Goal: Task Accomplishment & Management: Use online tool/utility

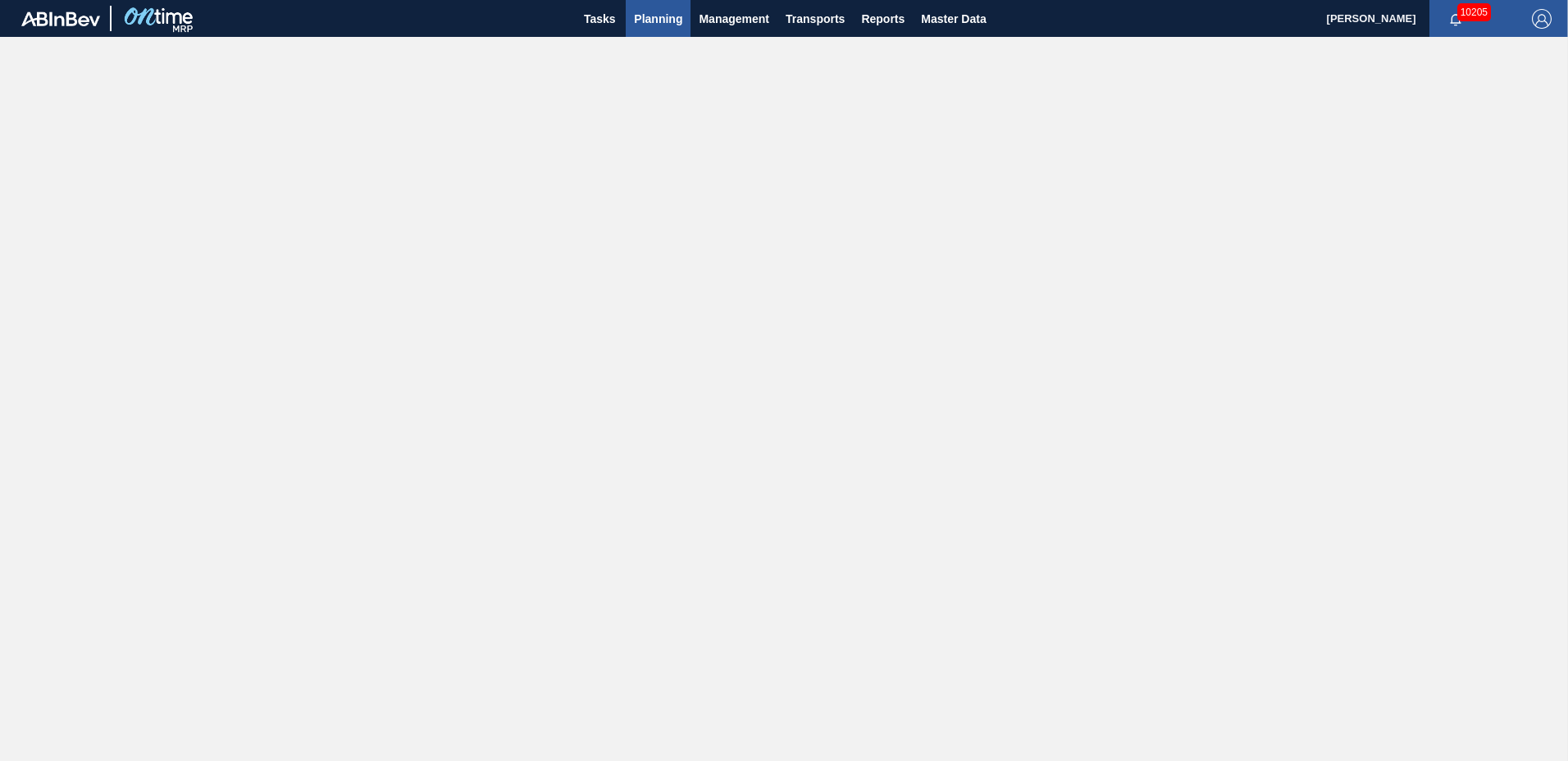
click at [677, 20] on span "Planning" at bounding box center [659, 18] width 48 height 19
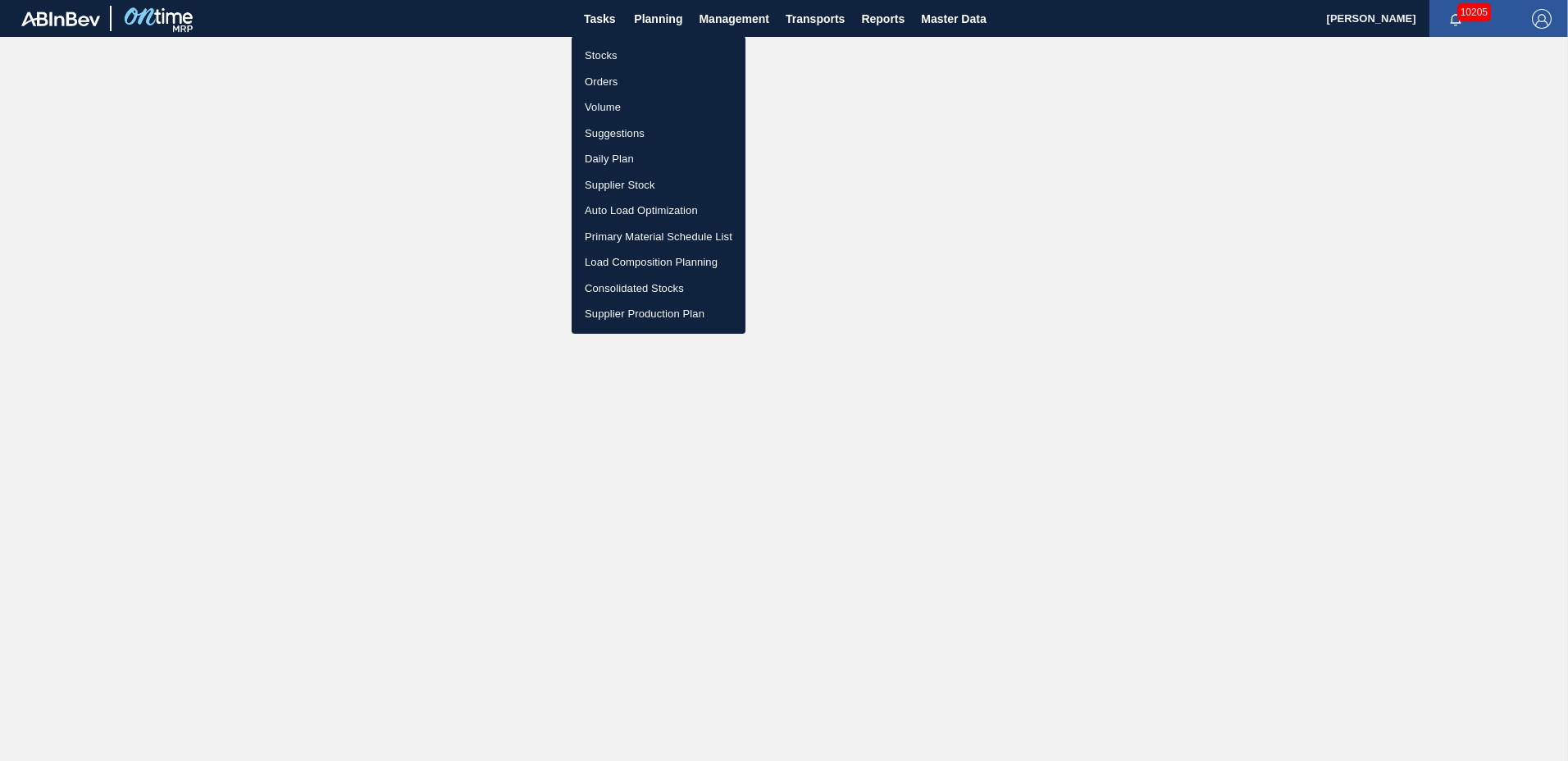
click at [614, 140] on li "Suggestions" at bounding box center [659, 133] width 174 height 26
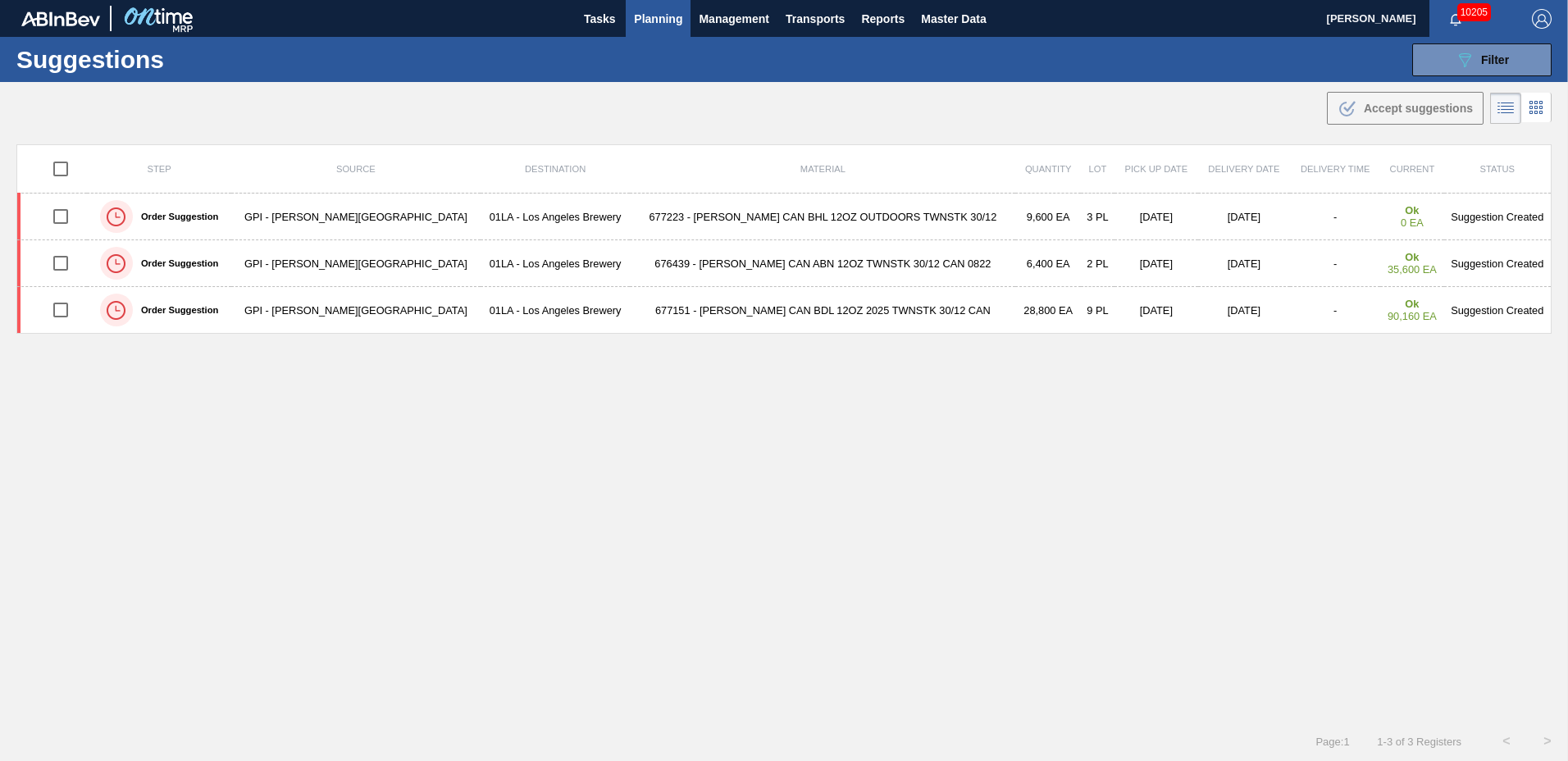
drag, startPoint x: 1489, startPoint y: 62, endPoint x: 1411, endPoint y: 115, distance: 94.3
click at [1488, 62] on span "Filter" at bounding box center [1495, 60] width 28 height 14
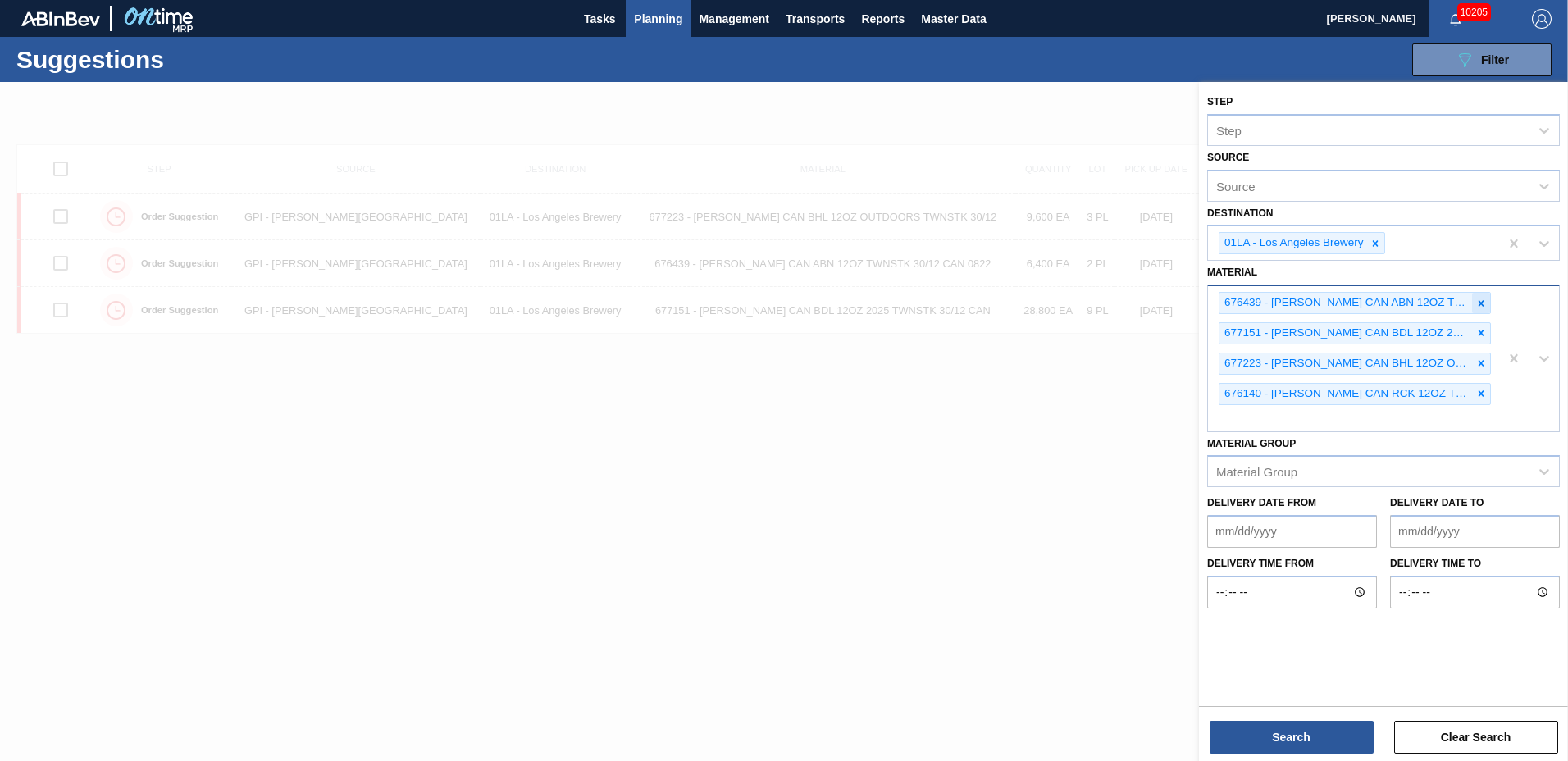
click at [1482, 299] on icon at bounding box center [1482, 304] width 12 height 12
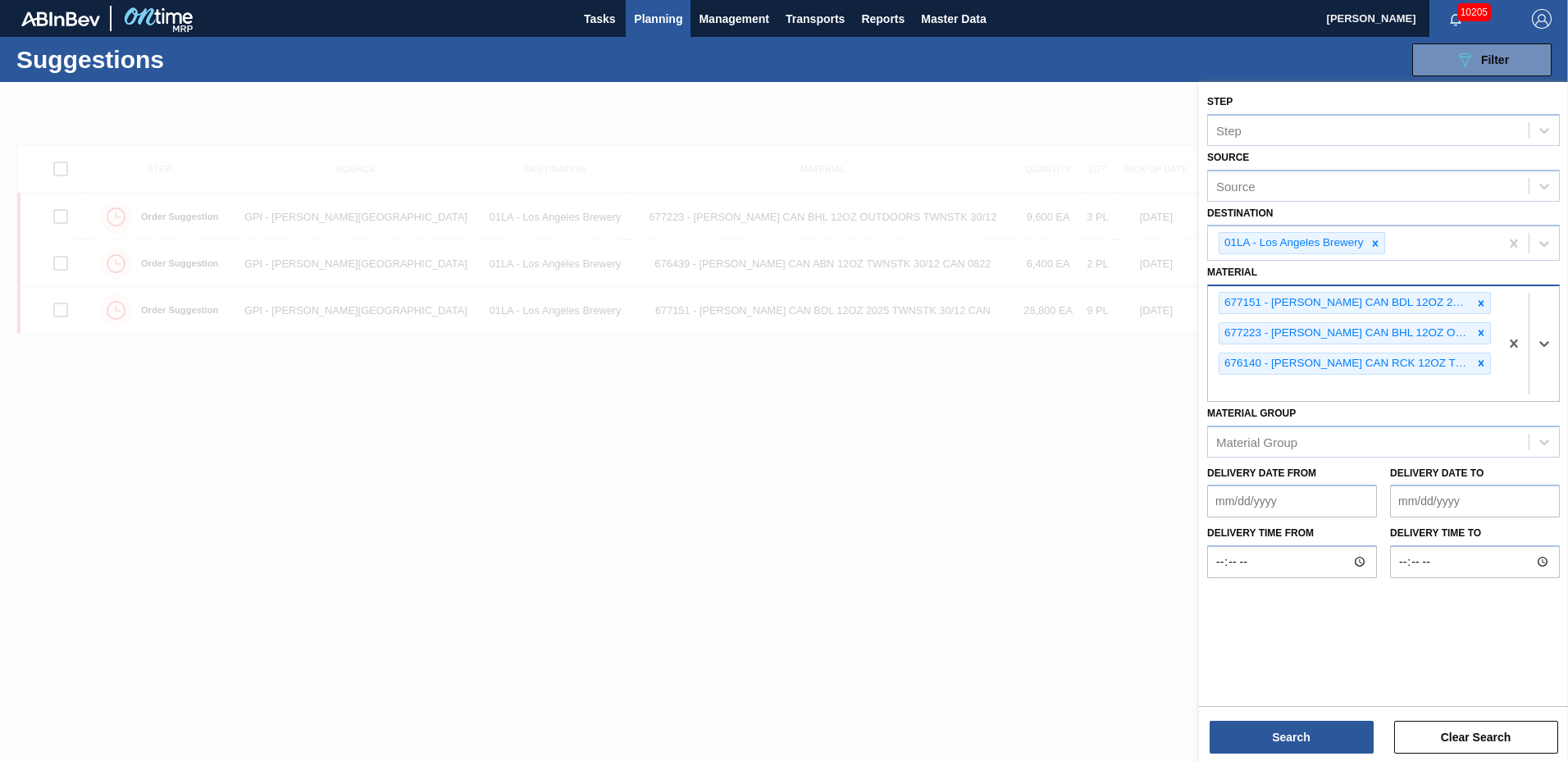
click at [1482, 299] on icon at bounding box center [1482, 304] width 12 height 12
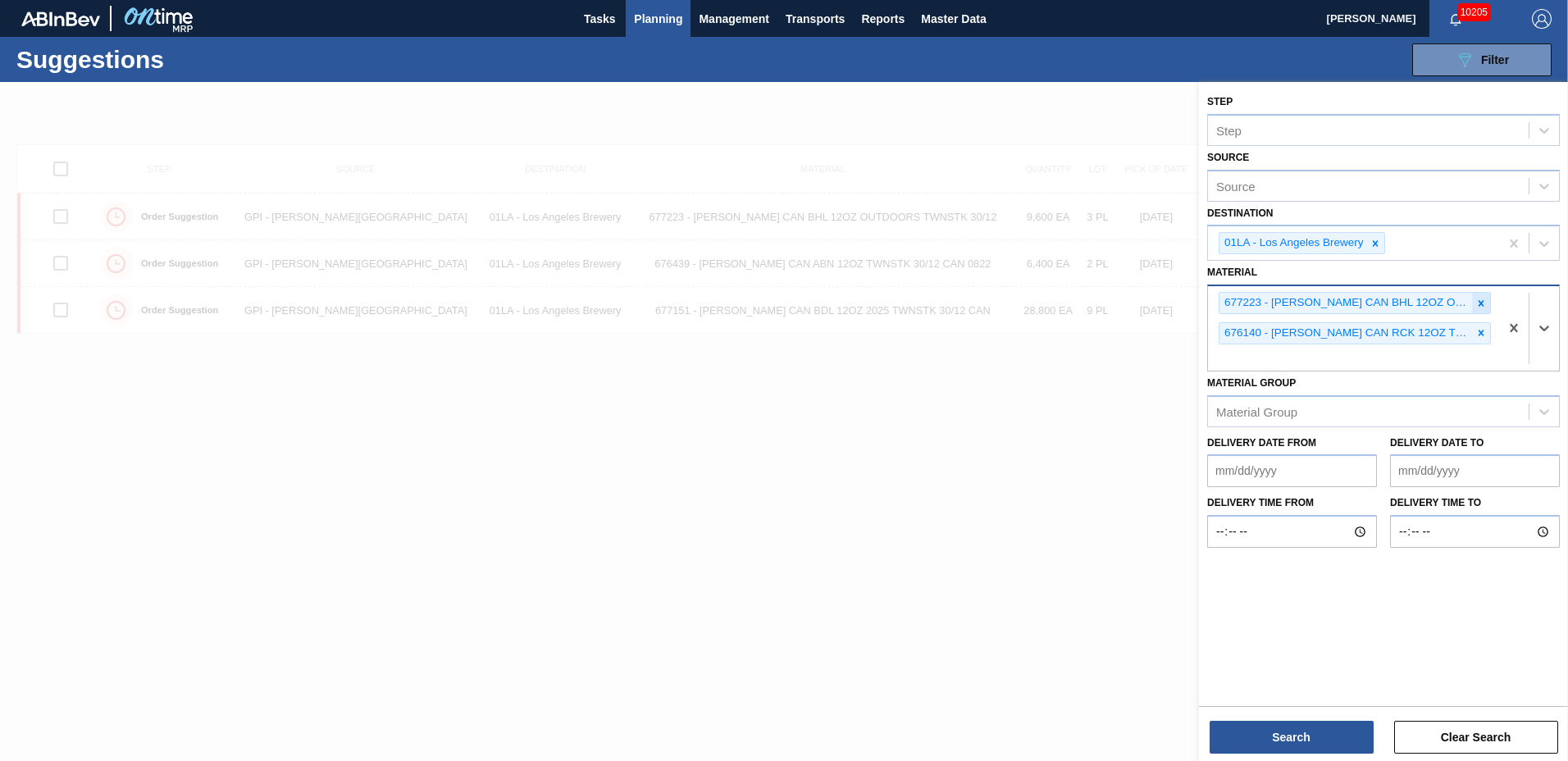
click at [1482, 298] on icon at bounding box center [1482, 304] width 12 height 12
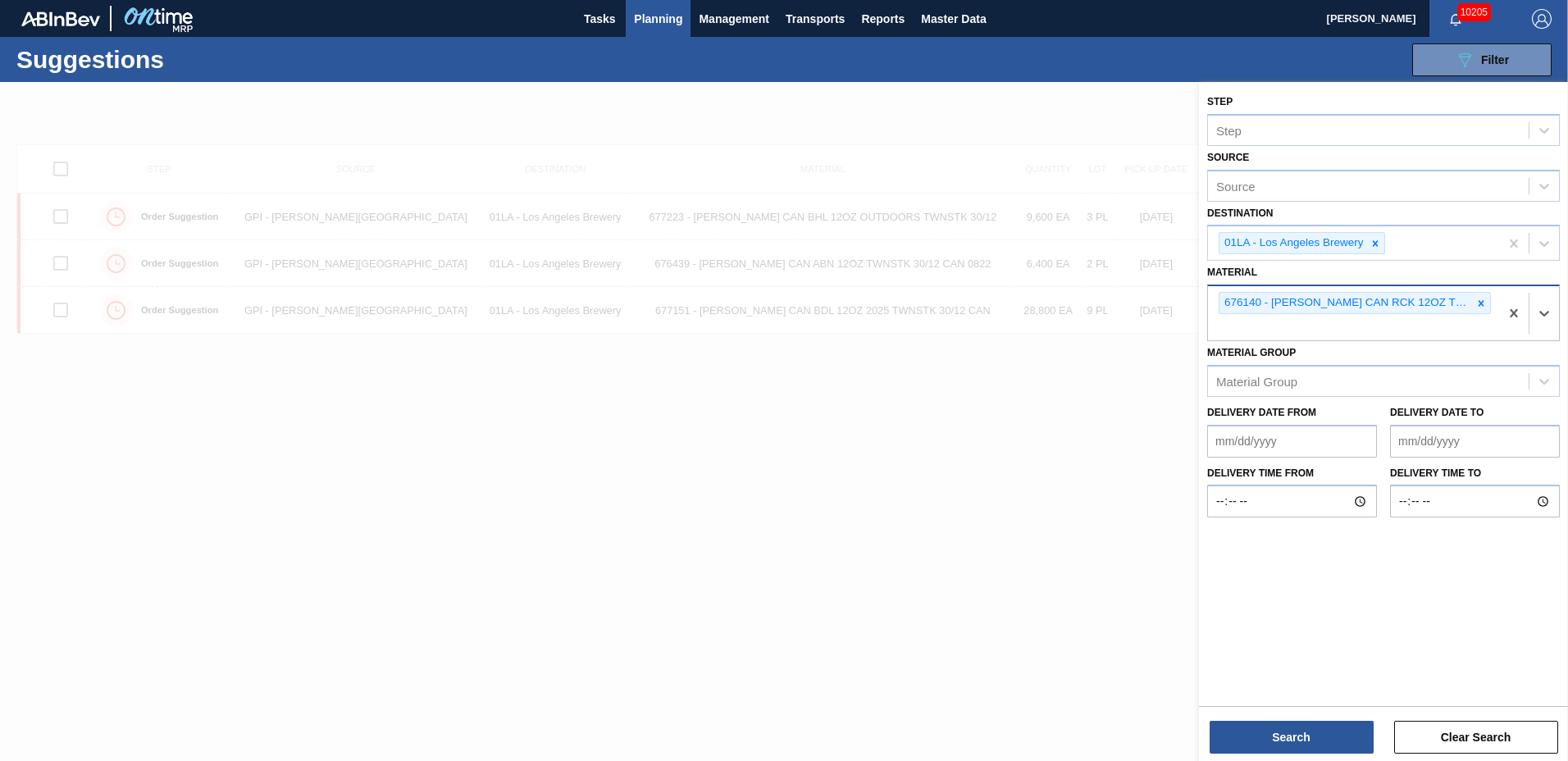
click at [1482, 296] on div at bounding box center [1481, 303] width 18 height 20
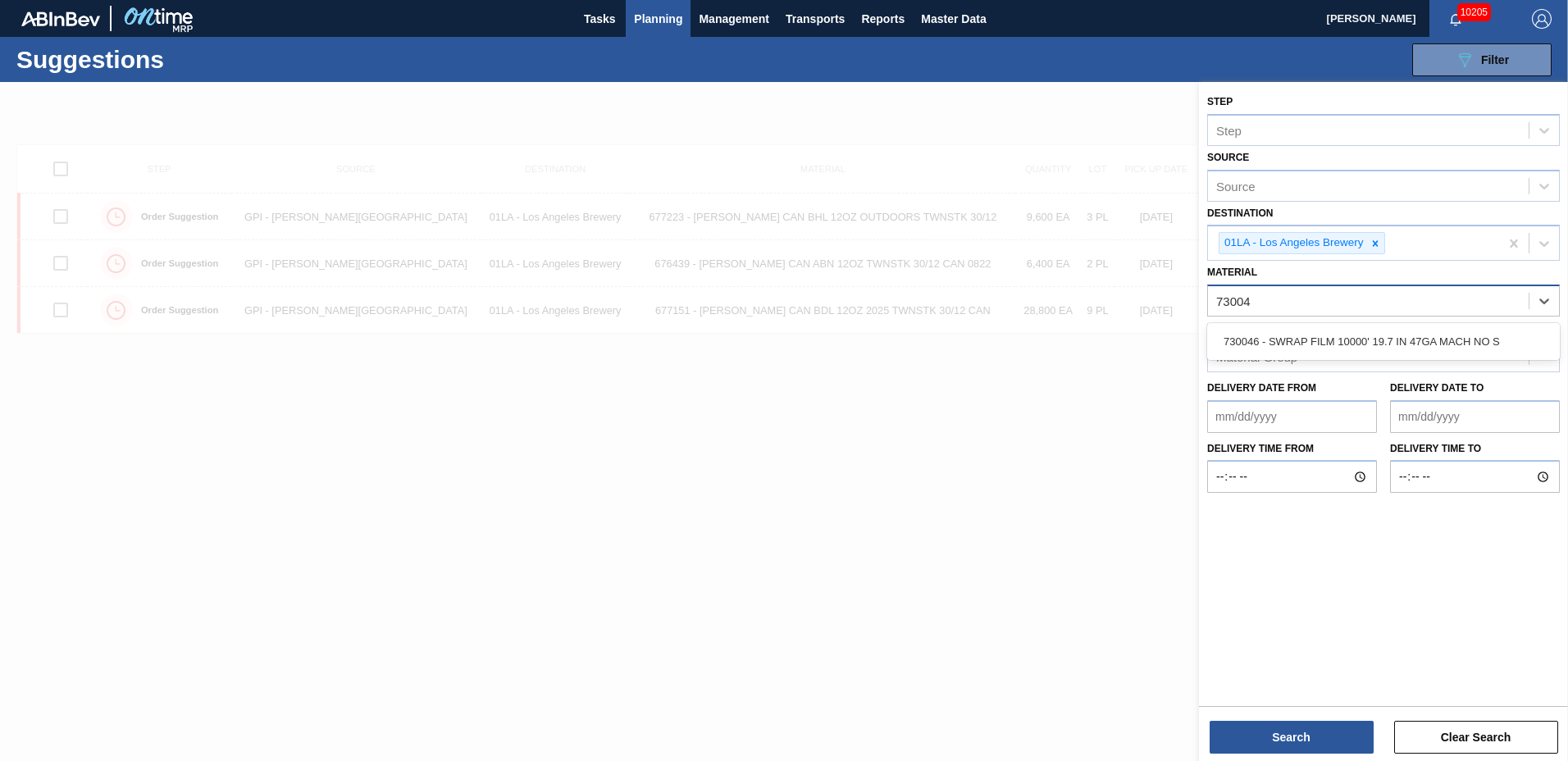
type input "730046"
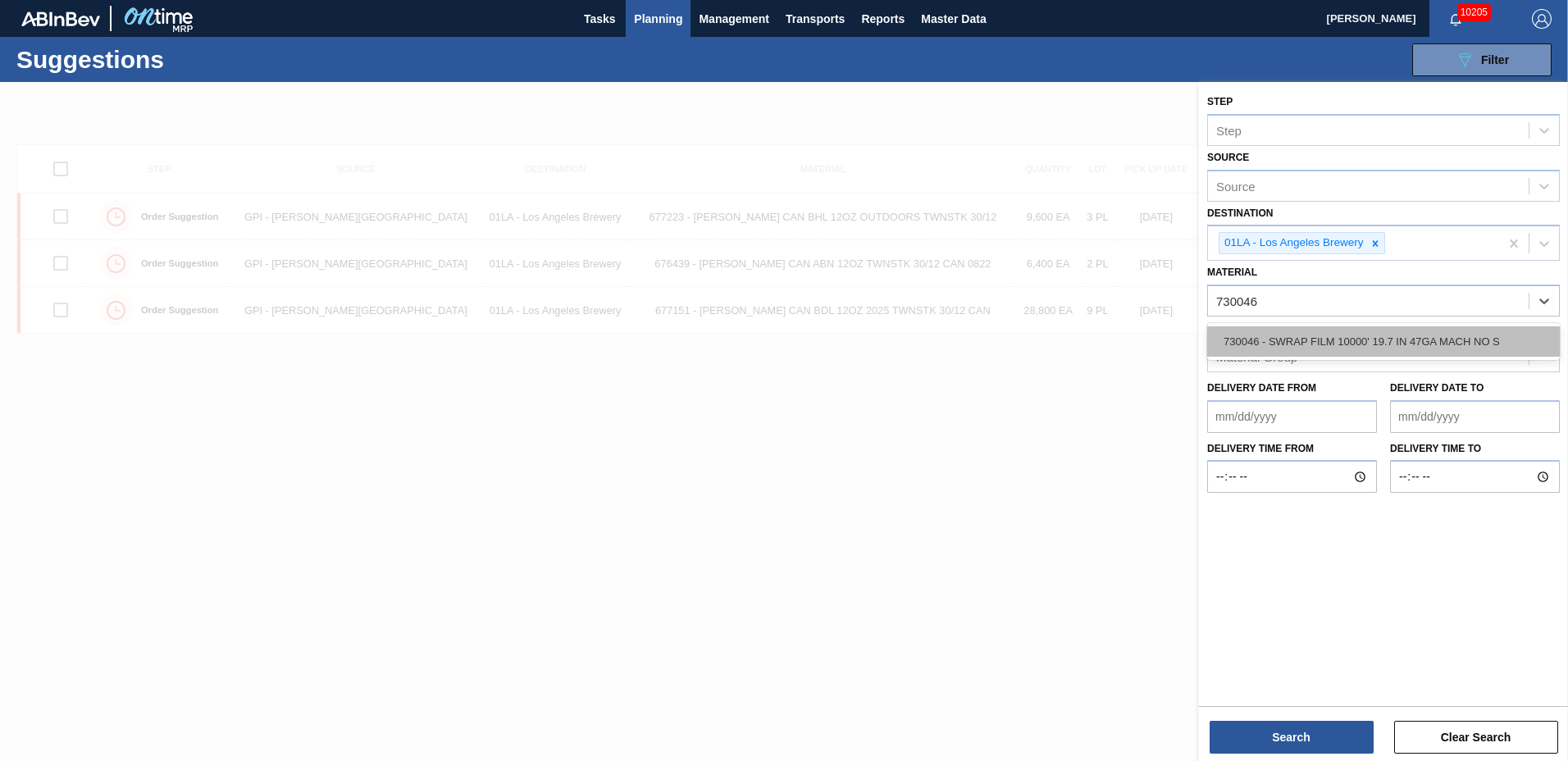
click at [1364, 343] on div "730046 - SWRAP FILM 10000' 19.7 IN 47GA MACH NO S" at bounding box center [1383, 341] width 353 height 30
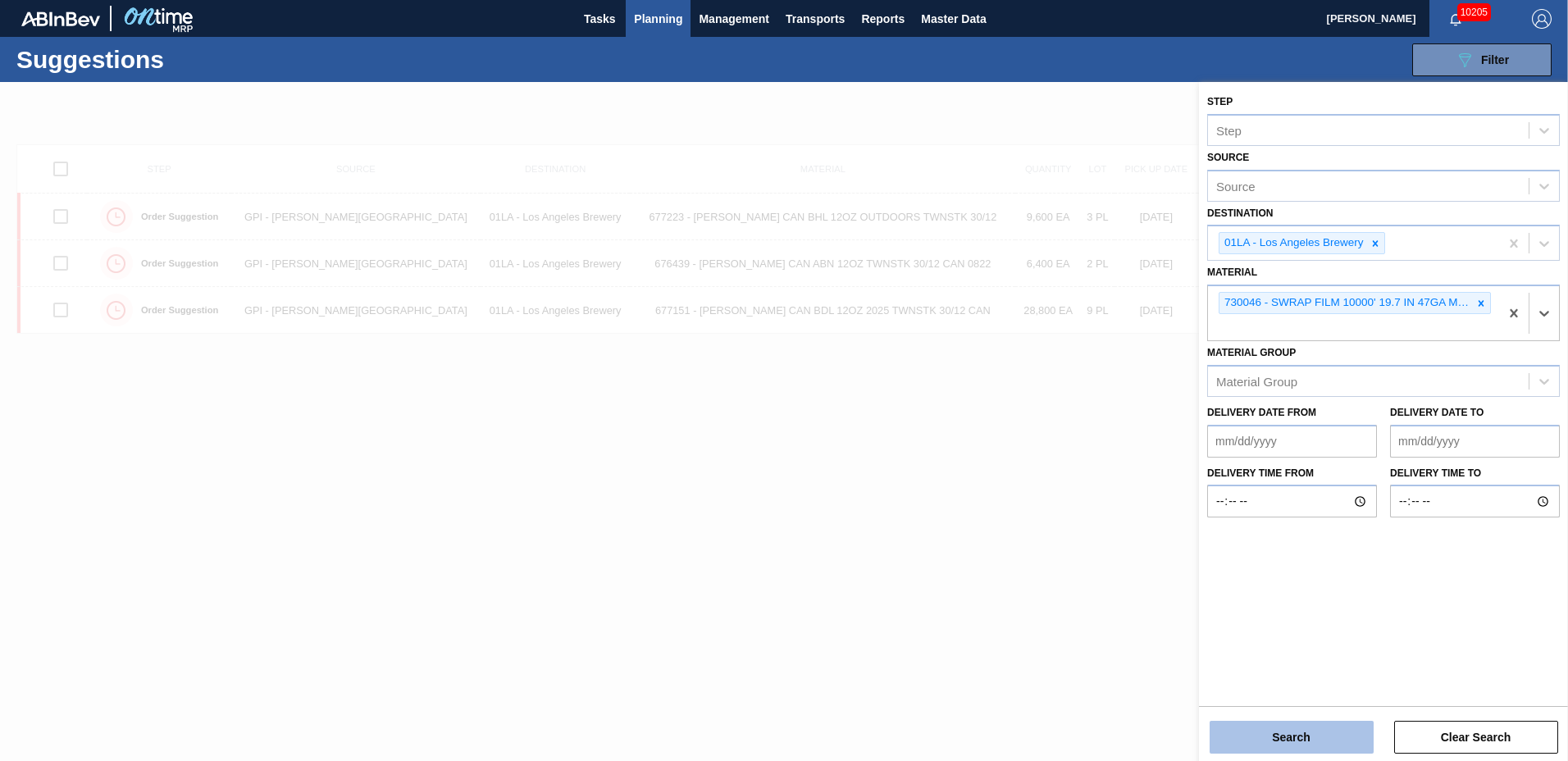
click at [1266, 739] on button "Search" at bounding box center [1292, 737] width 164 height 33
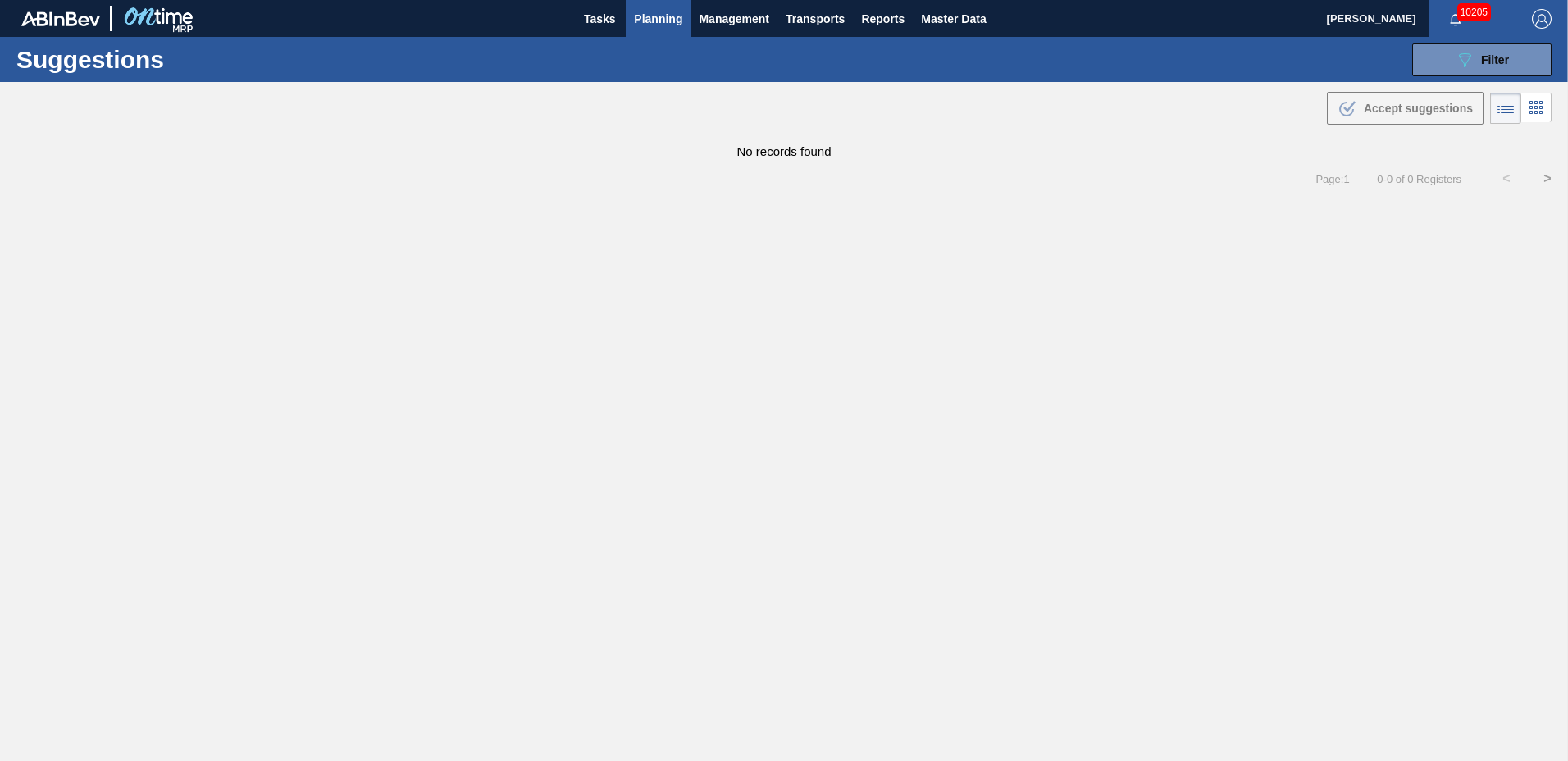
click at [664, 9] on span "Planning" at bounding box center [659, 18] width 48 height 19
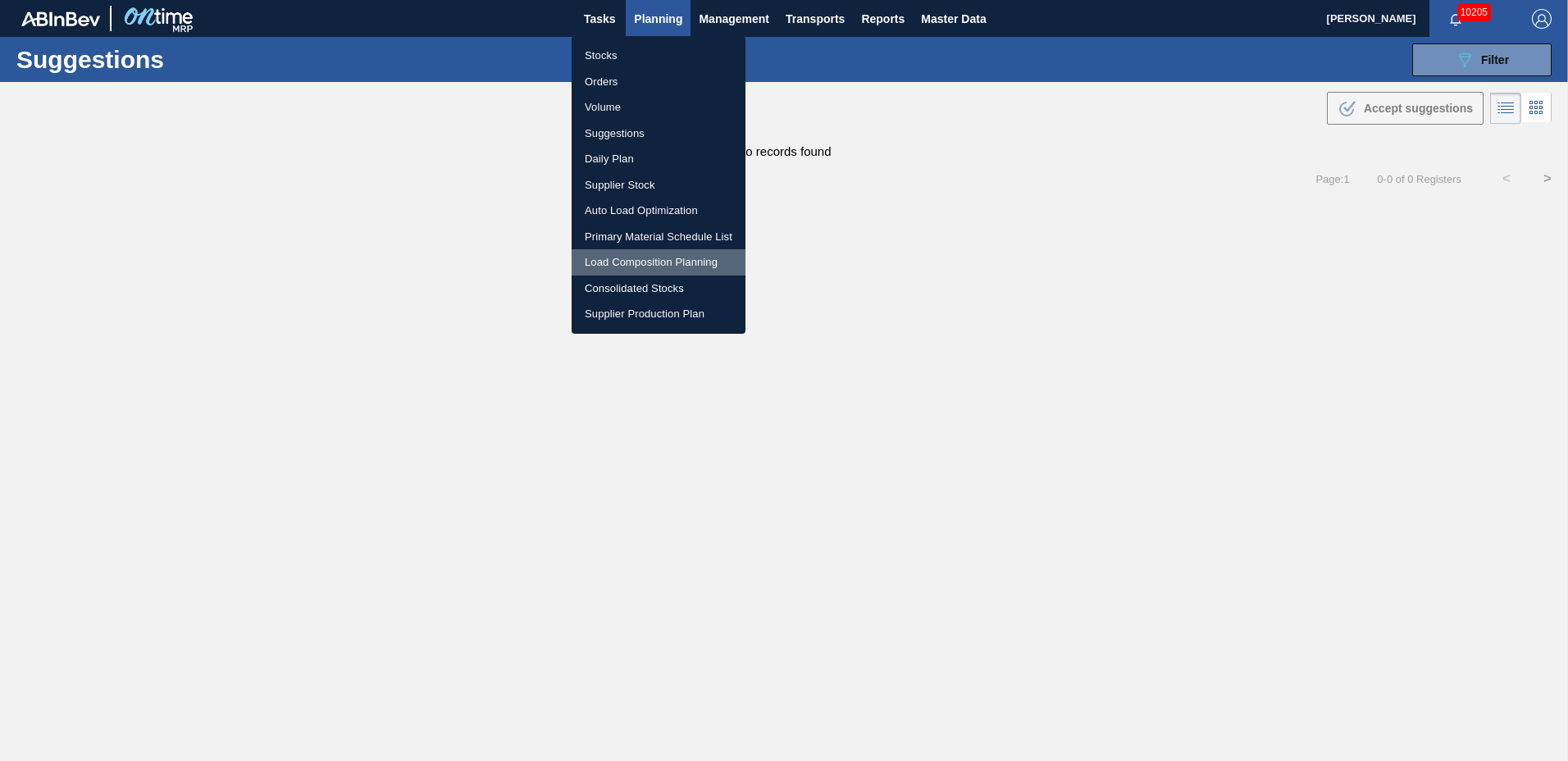
click at [647, 261] on li "Load Composition Planning" at bounding box center [659, 262] width 174 height 26
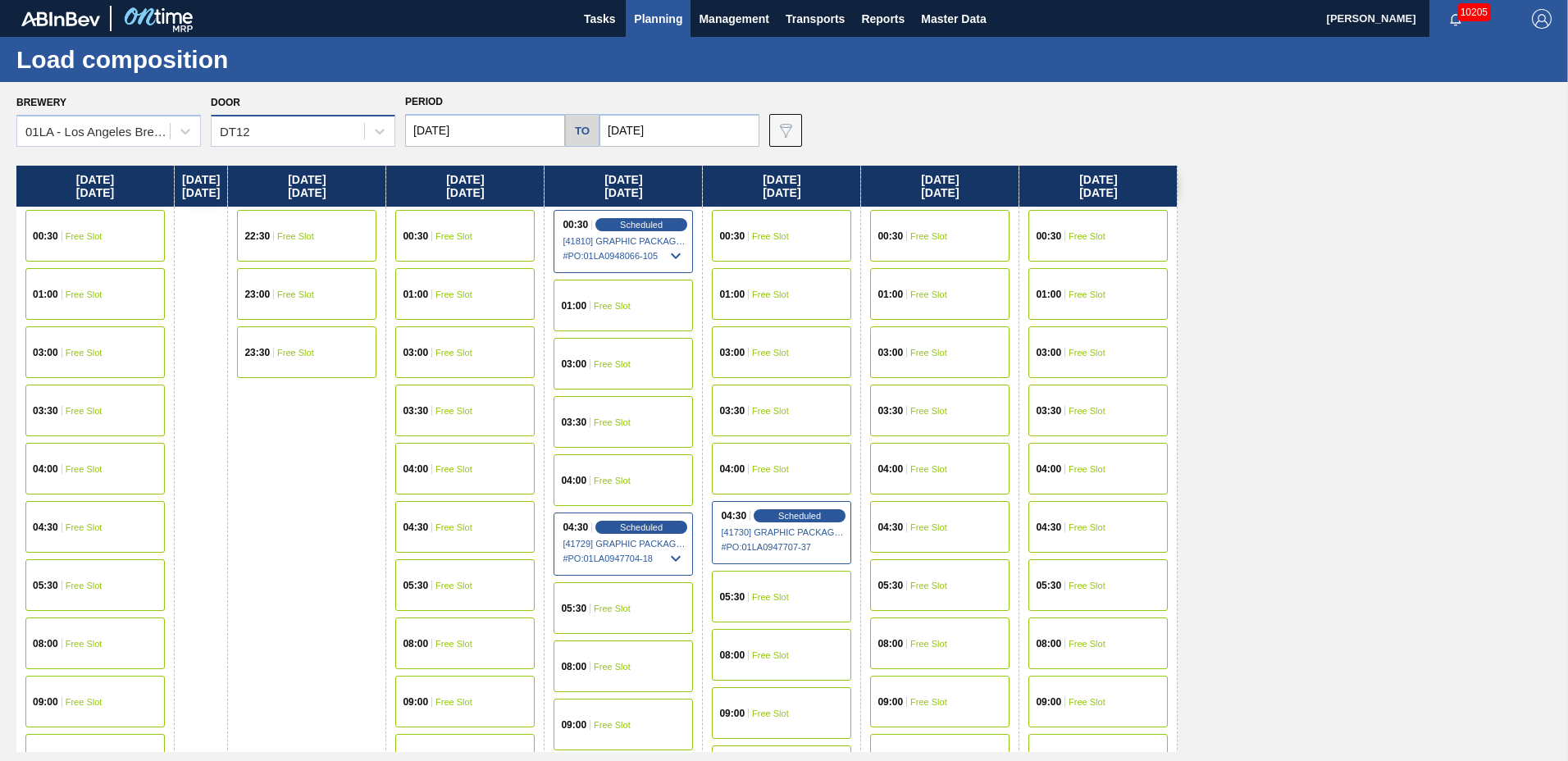
click at [323, 132] on div "DT12" at bounding box center [288, 132] width 153 height 24
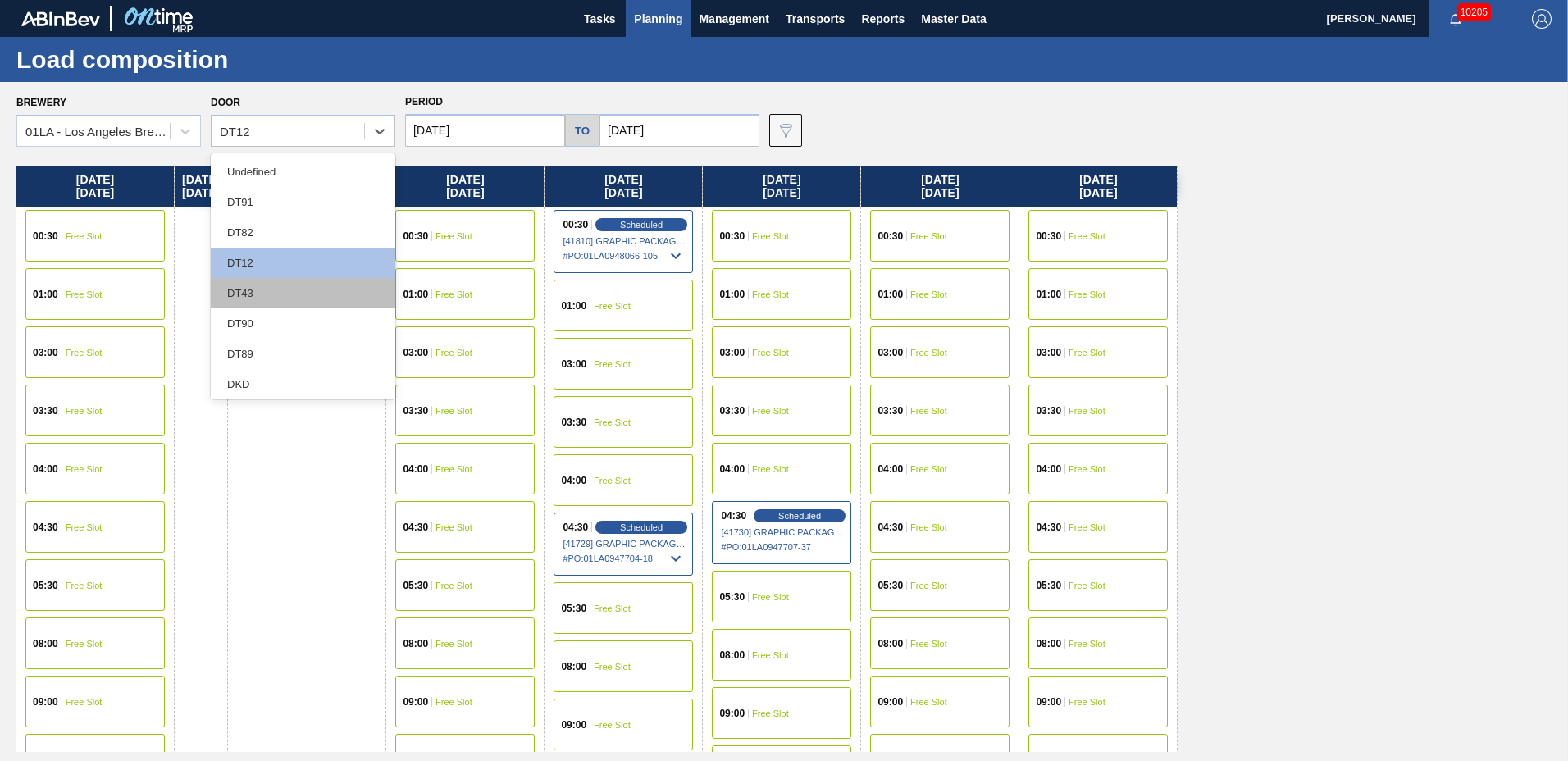
click at [292, 290] on div "DT43" at bounding box center [303, 292] width 185 height 30
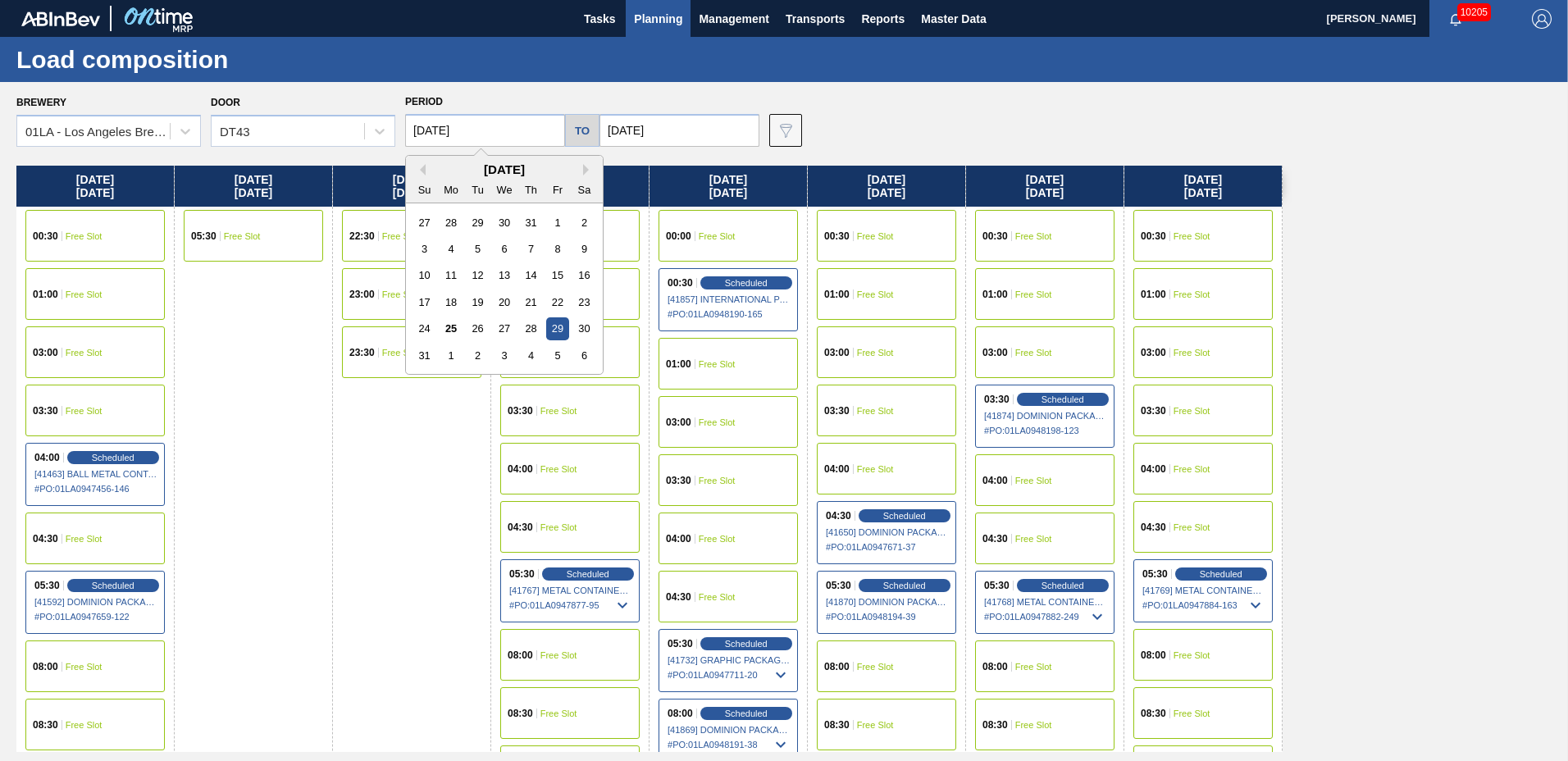
click at [499, 131] on input "[DATE]" at bounding box center [485, 131] width 160 height 33
click at [586, 170] on button "Next Month" at bounding box center [589, 170] width 12 height 12
click at [456, 300] on div "22" at bounding box center [451, 302] width 22 height 22
type input "[DATE]"
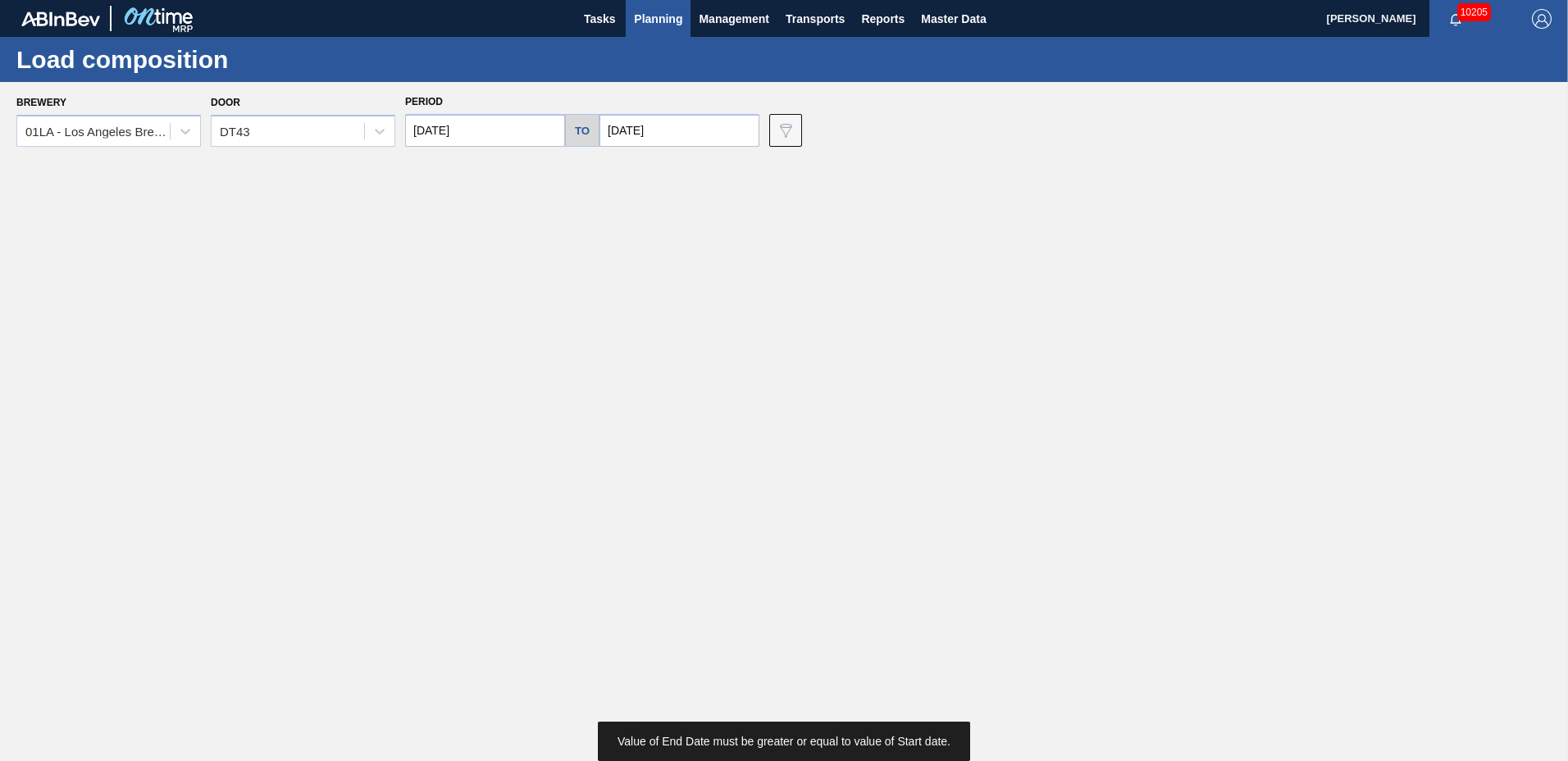
click at [647, 128] on input "[DATE]" at bounding box center [679, 131] width 160 height 33
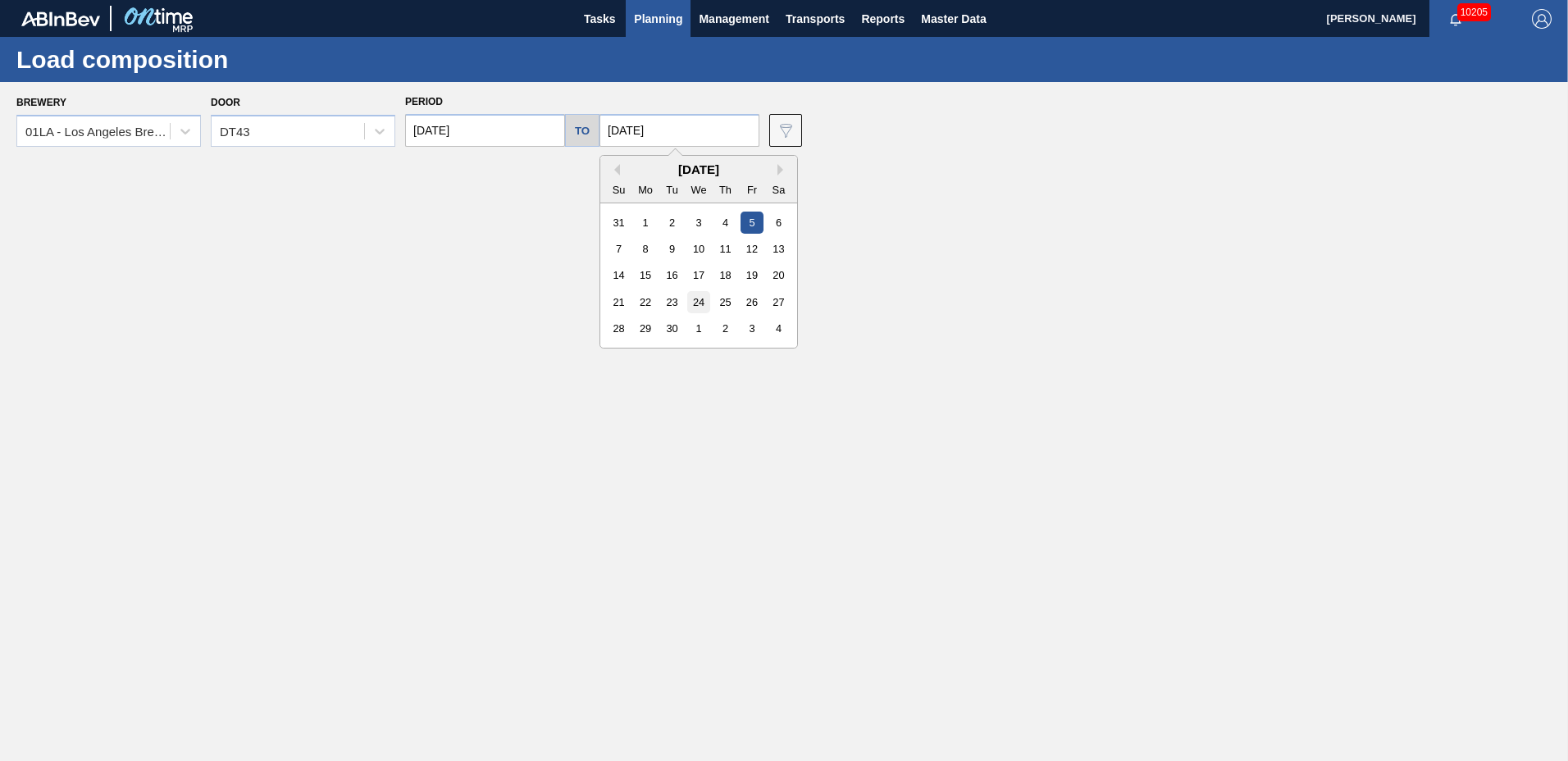
click at [697, 302] on div "24" at bounding box center [698, 302] width 22 height 22
type input "[DATE]"
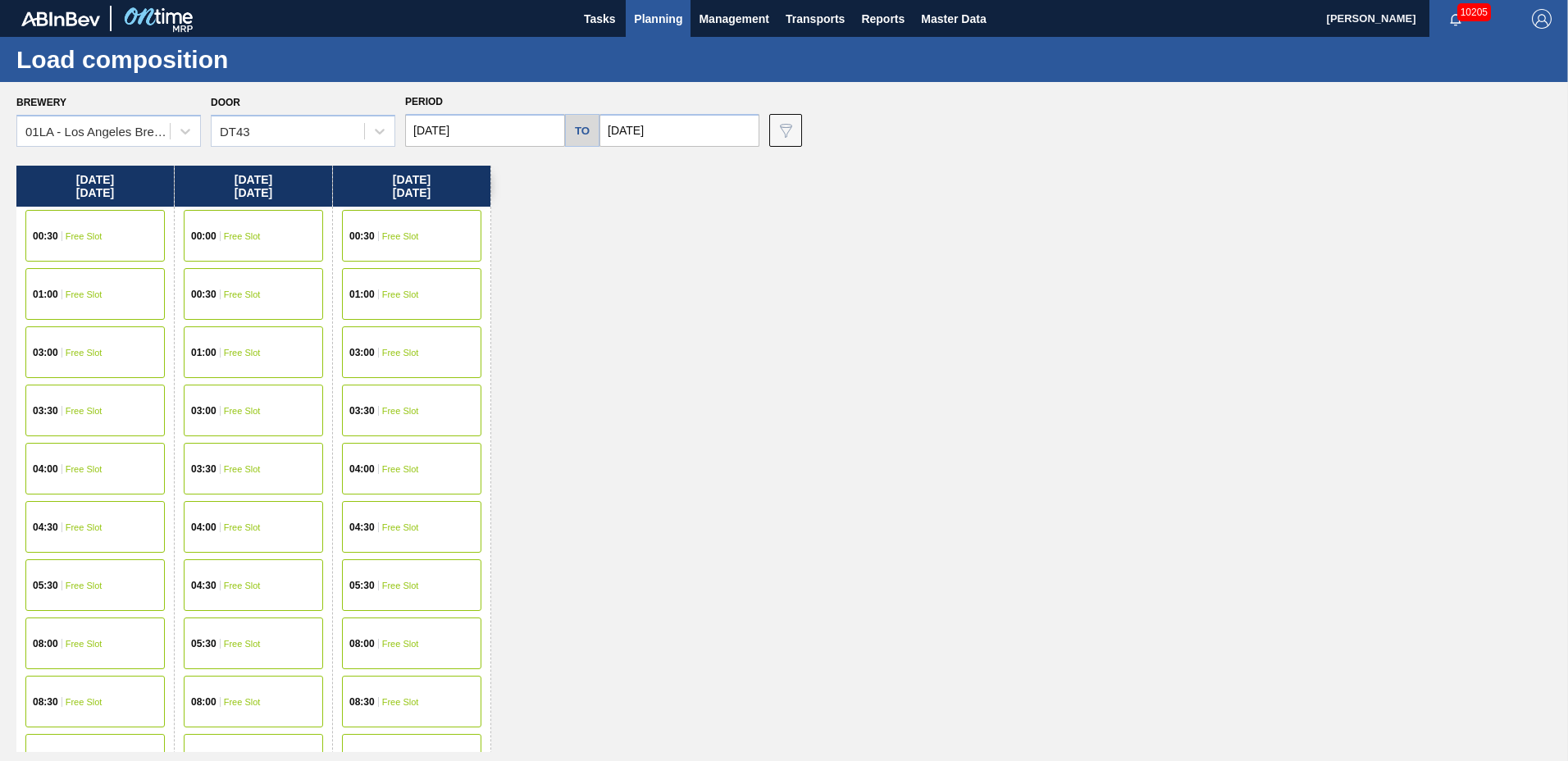
click at [599, 624] on div "[DATE] 00:30 Free Slot 01:00 Free Slot 03:00 Free Slot 03:30 Free Slot 04:00 Fr…" at bounding box center [788, 458] width 1544 height 586
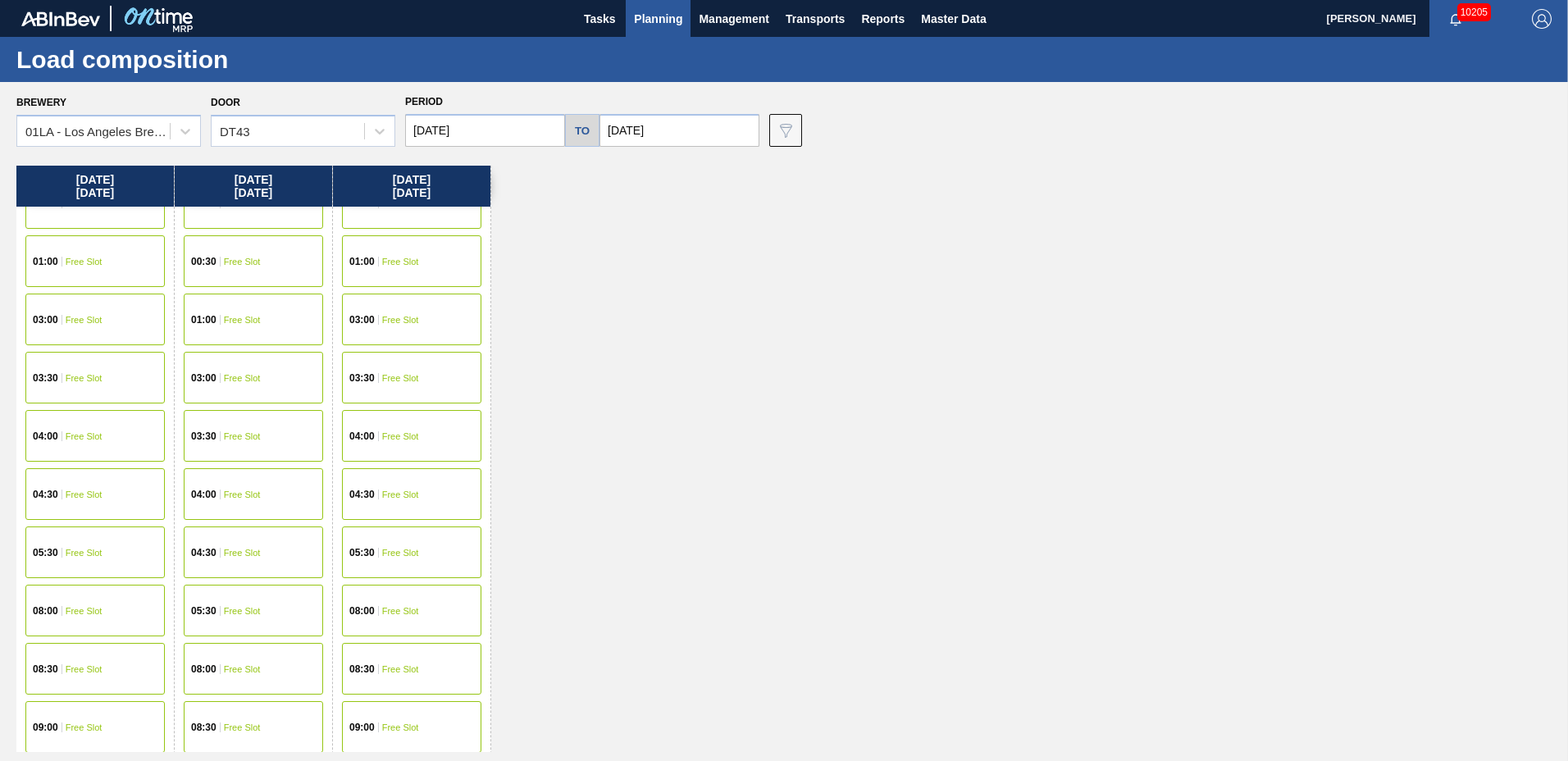
click at [389, 722] on span "Free Slot" at bounding box center [400, 727] width 37 height 10
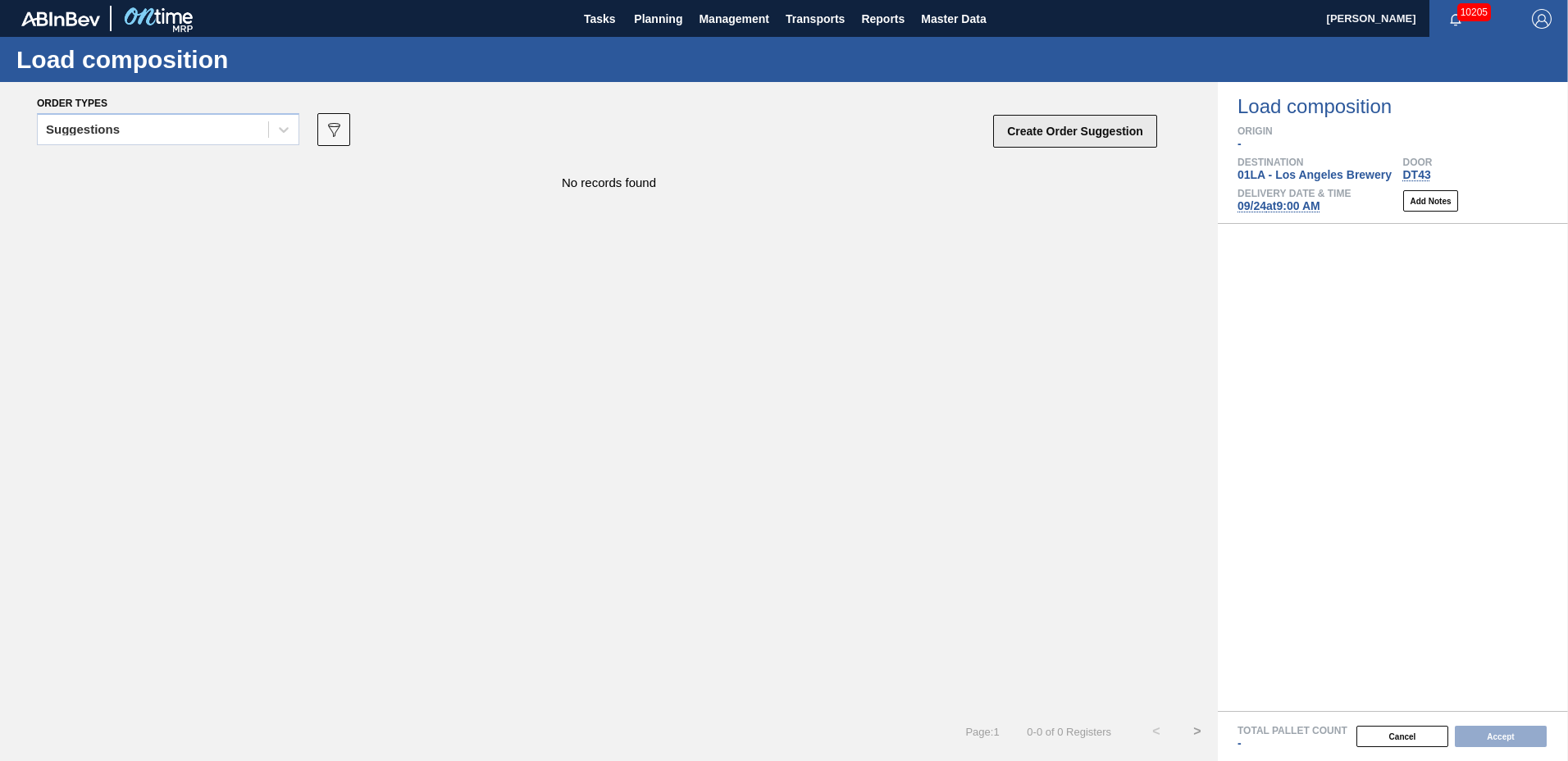
click at [1066, 135] on button "Create Order Suggestion" at bounding box center [1076, 132] width 164 height 33
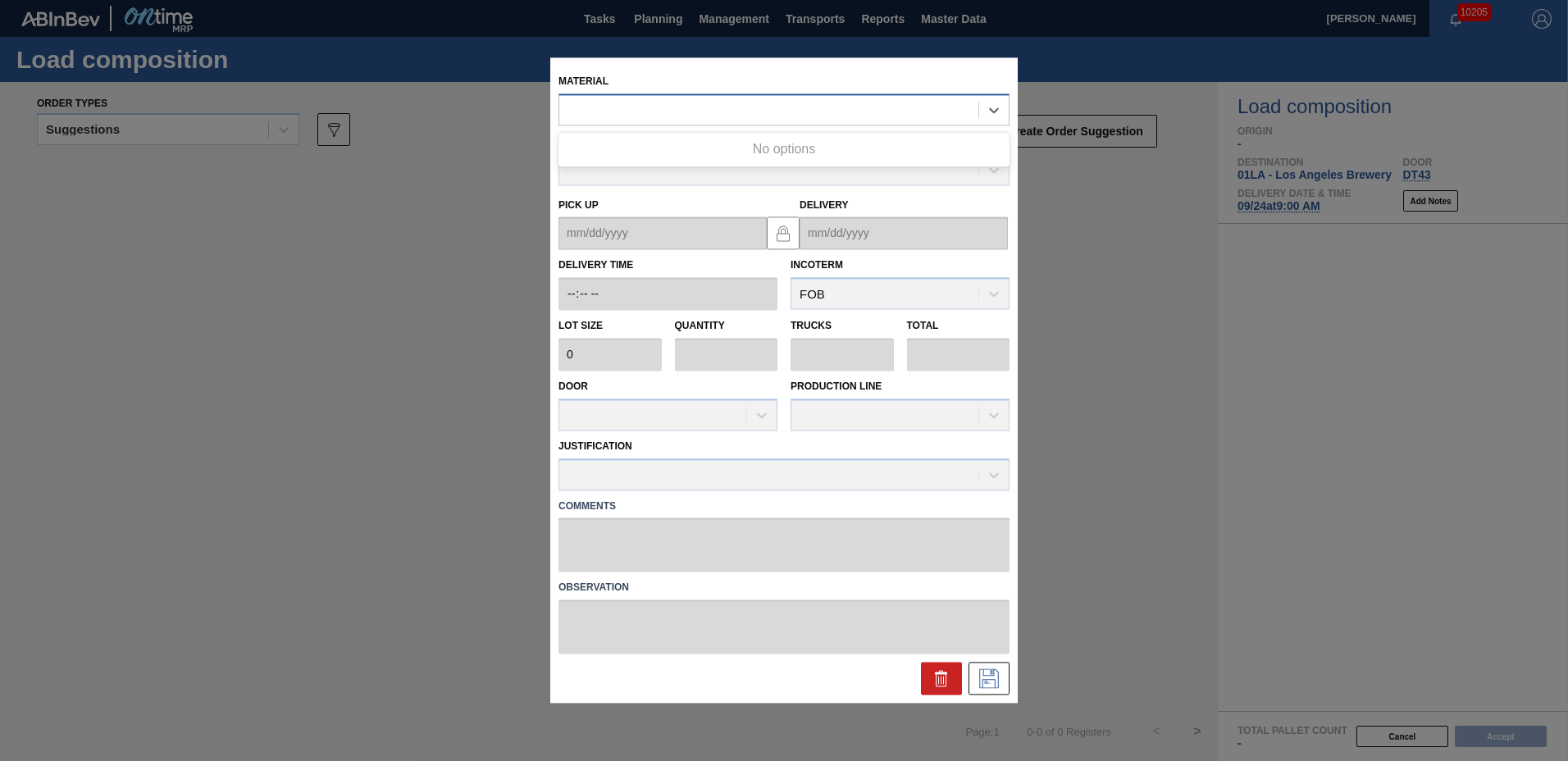
click at [815, 102] on div at bounding box center [768, 110] width 419 height 24
type input "730046"
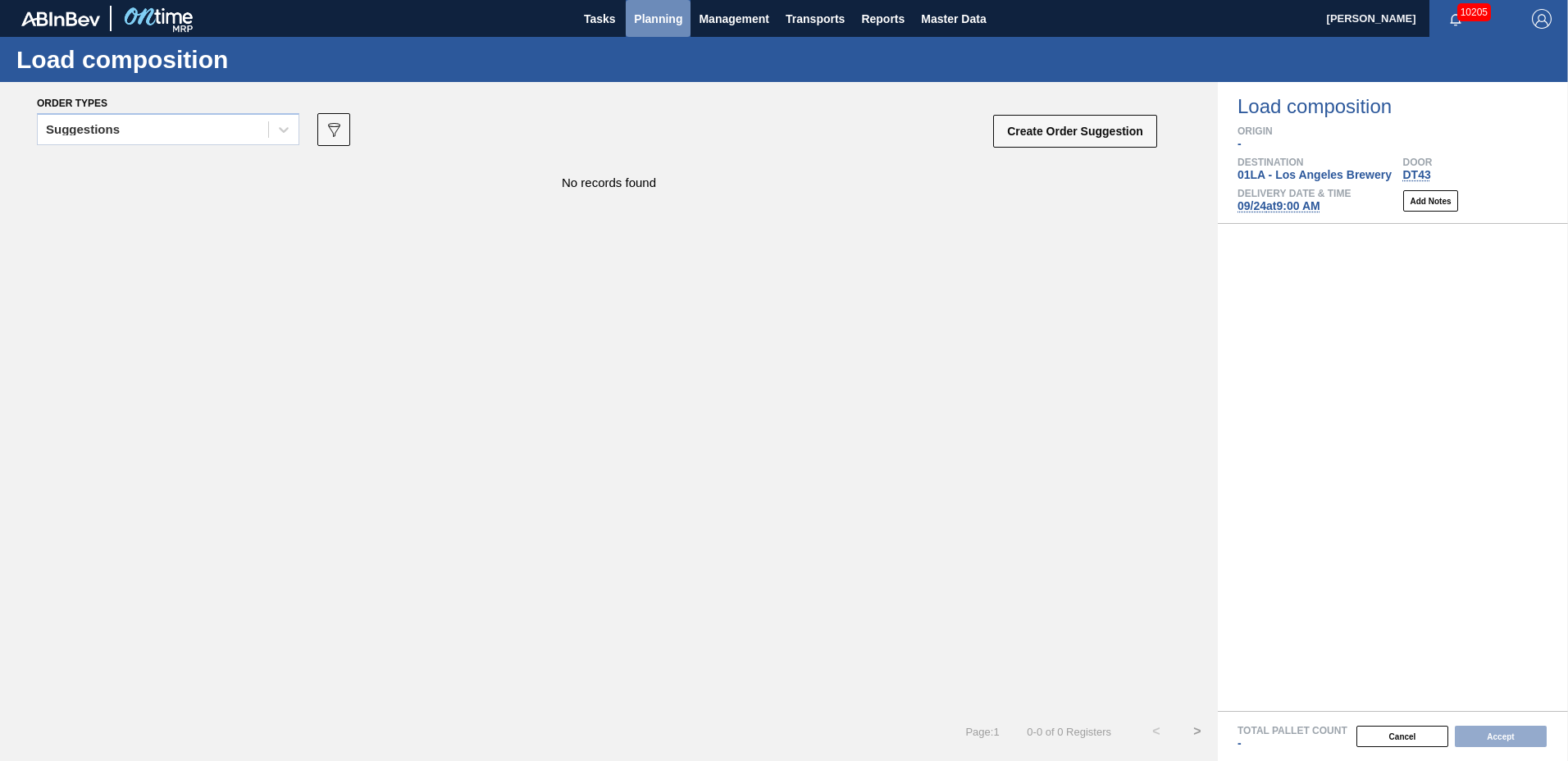
click at [666, 26] on span "Planning" at bounding box center [659, 18] width 48 height 19
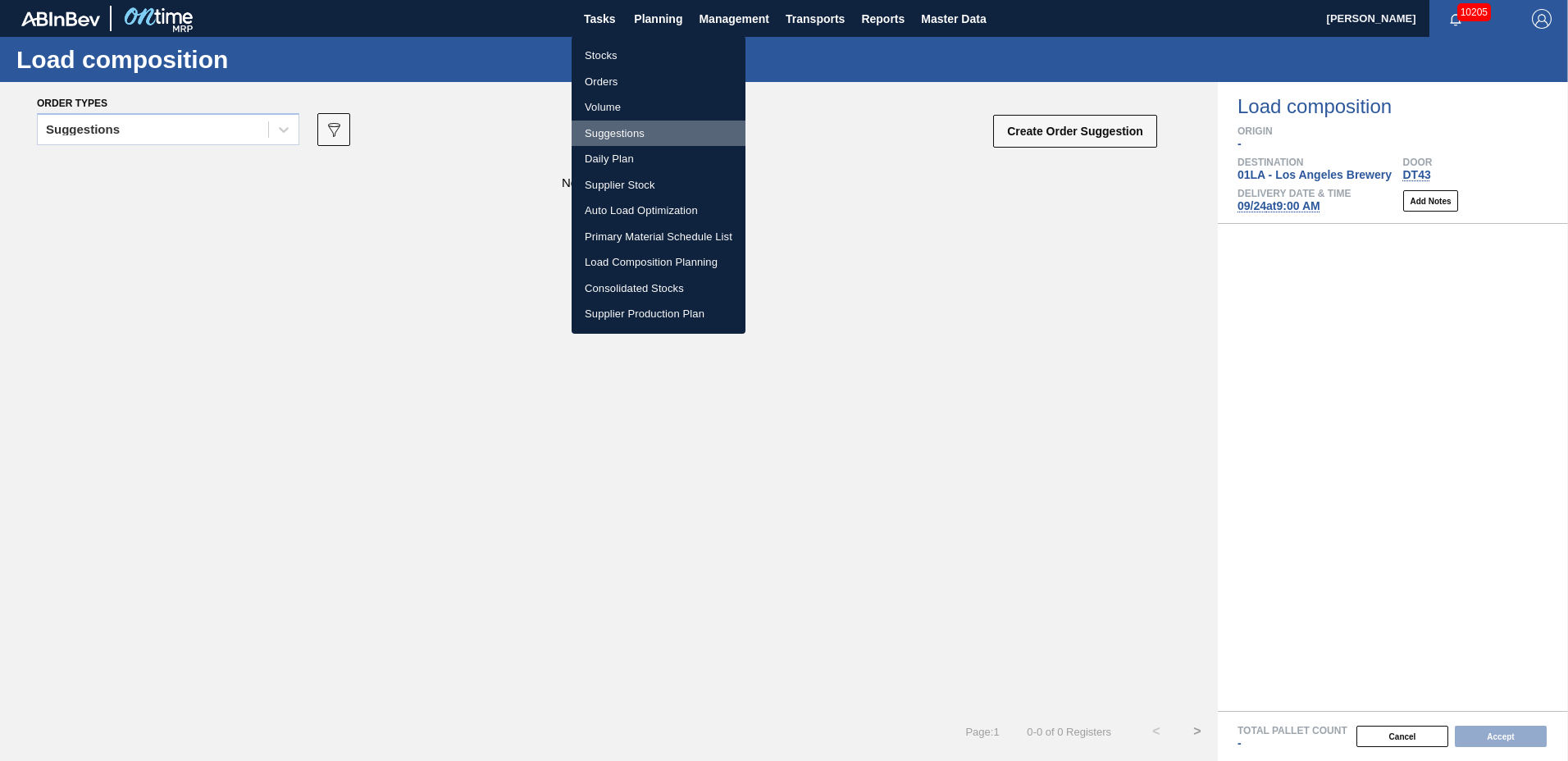
click at [635, 139] on li "Suggestions" at bounding box center [659, 133] width 174 height 26
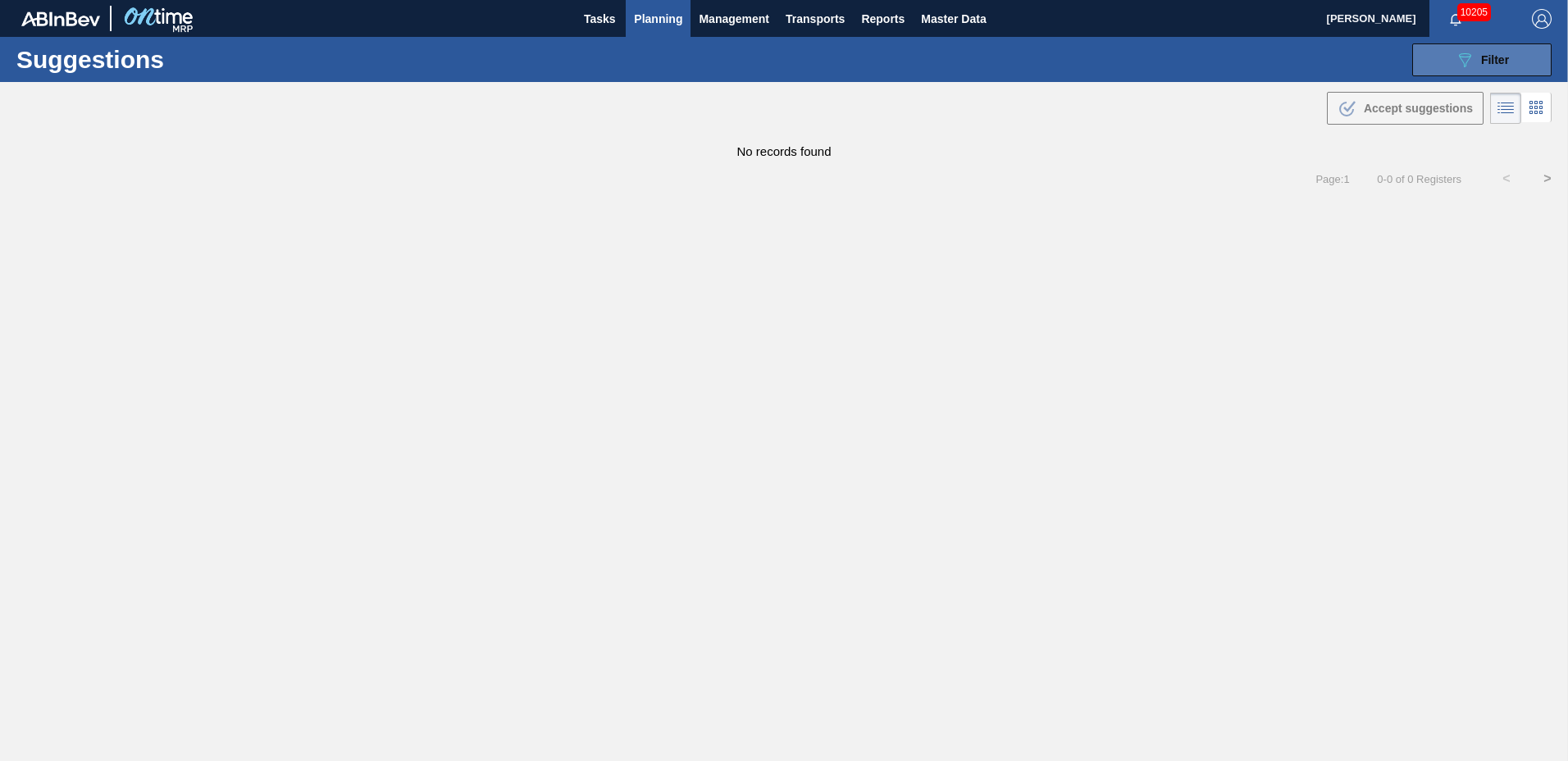
click at [1511, 63] on button "089F7B8B-B2A5-4AFE-B5C0-19BA573D28AC Filter" at bounding box center [1482, 60] width 139 height 33
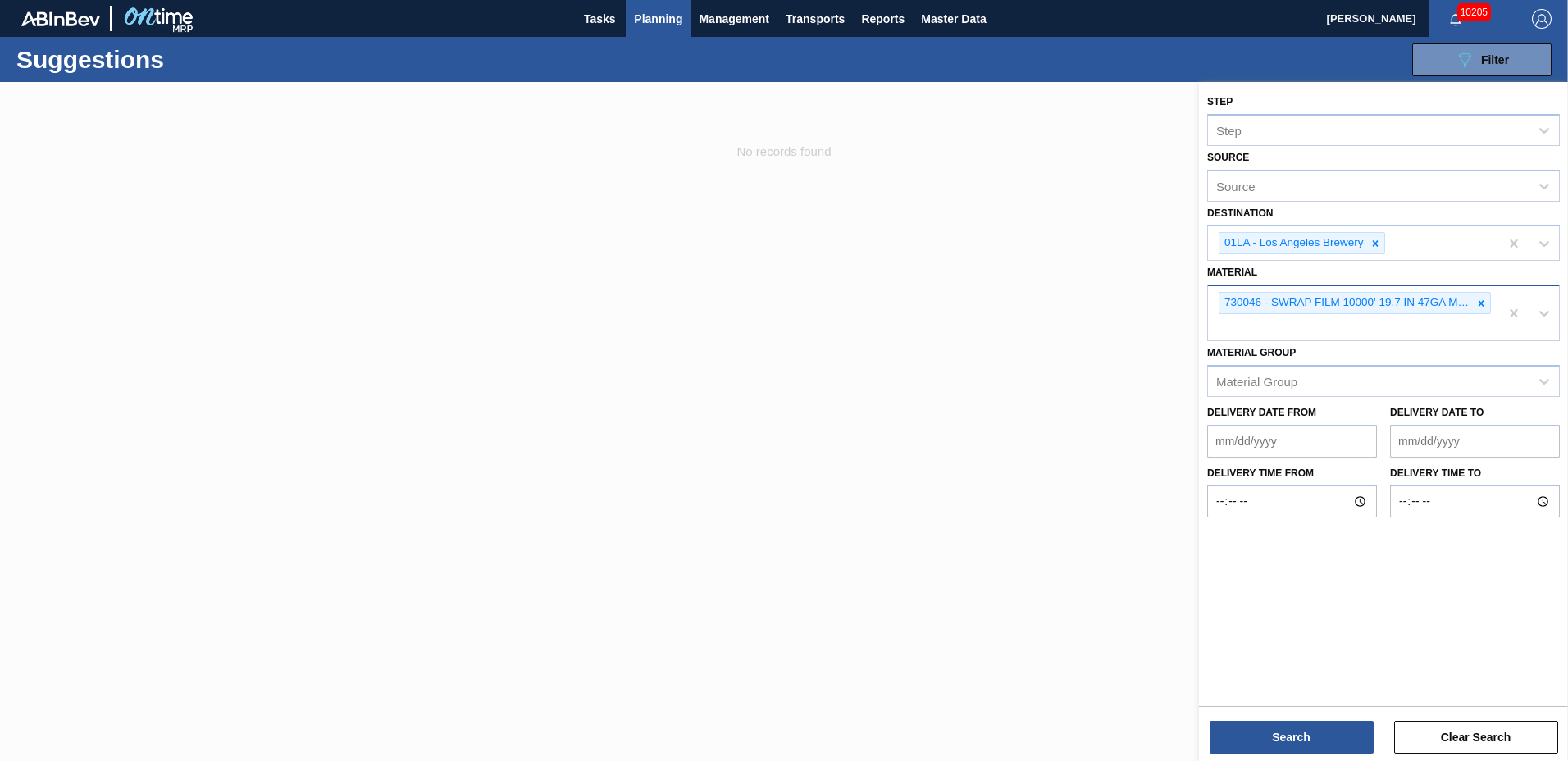
drag, startPoint x: 1487, startPoint y: 305, endPoint x: 1477, endPoint y: 290, distance: 18.0
click at [1487, 300] on icon at bounding box center [1482, 304] width 12 height 12
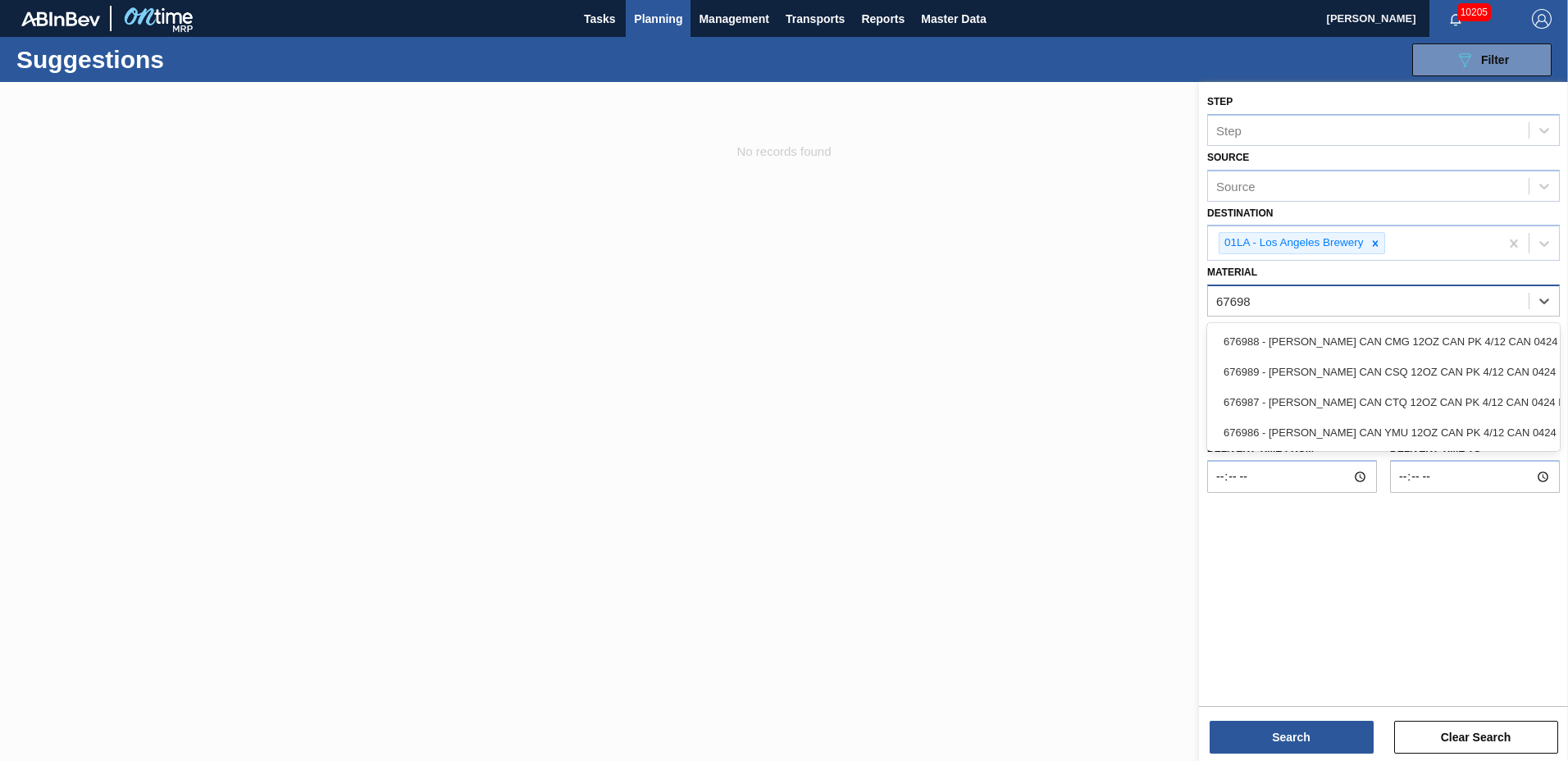
type input "676988"
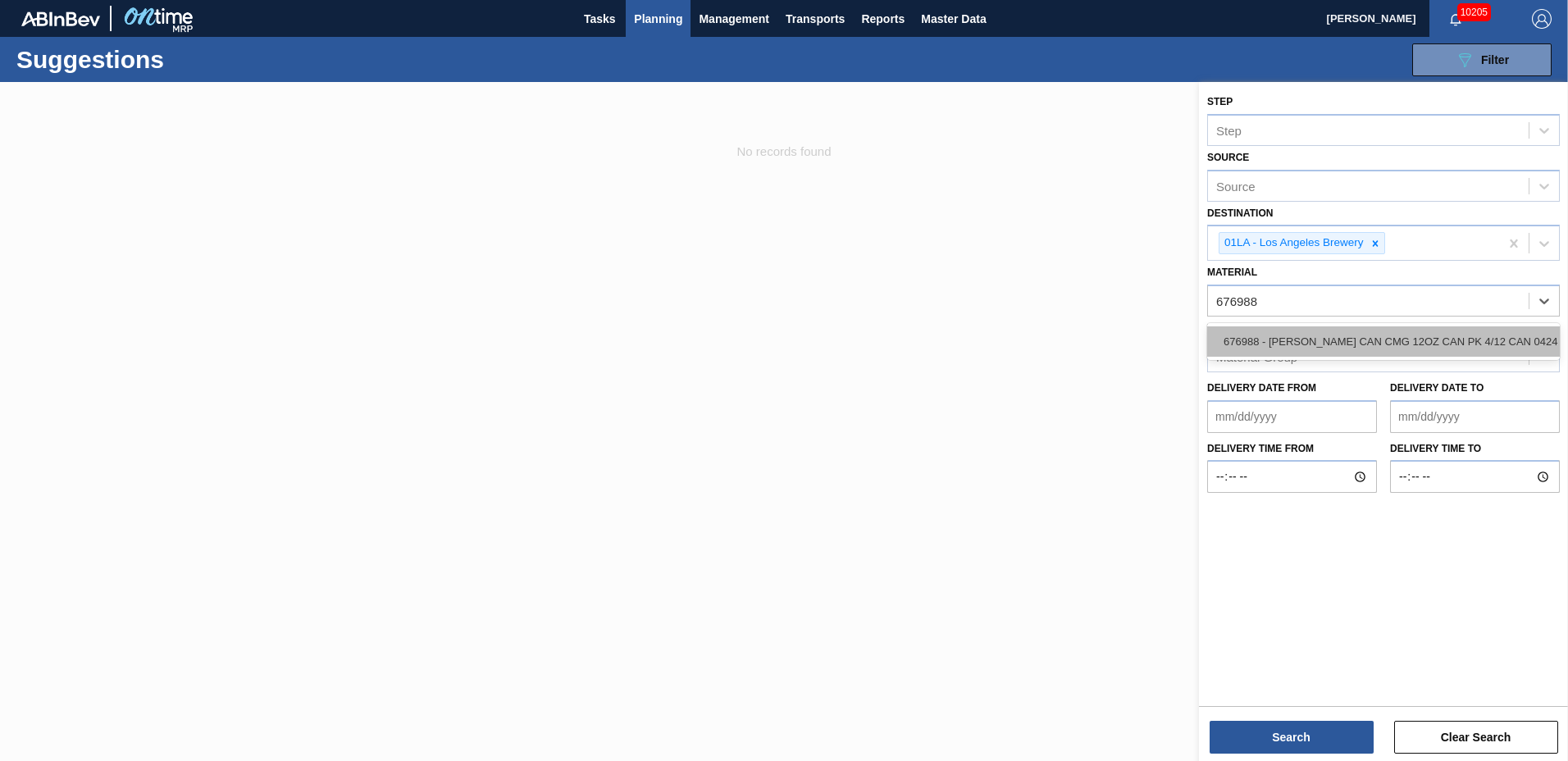
click at [1265, 348] on div "676988 - [PERSON_NAME] CAN CMG 12OZ CAN PK 4/12 CAN 0424 B" at bounding box center [1383, 341] width 353 height 30
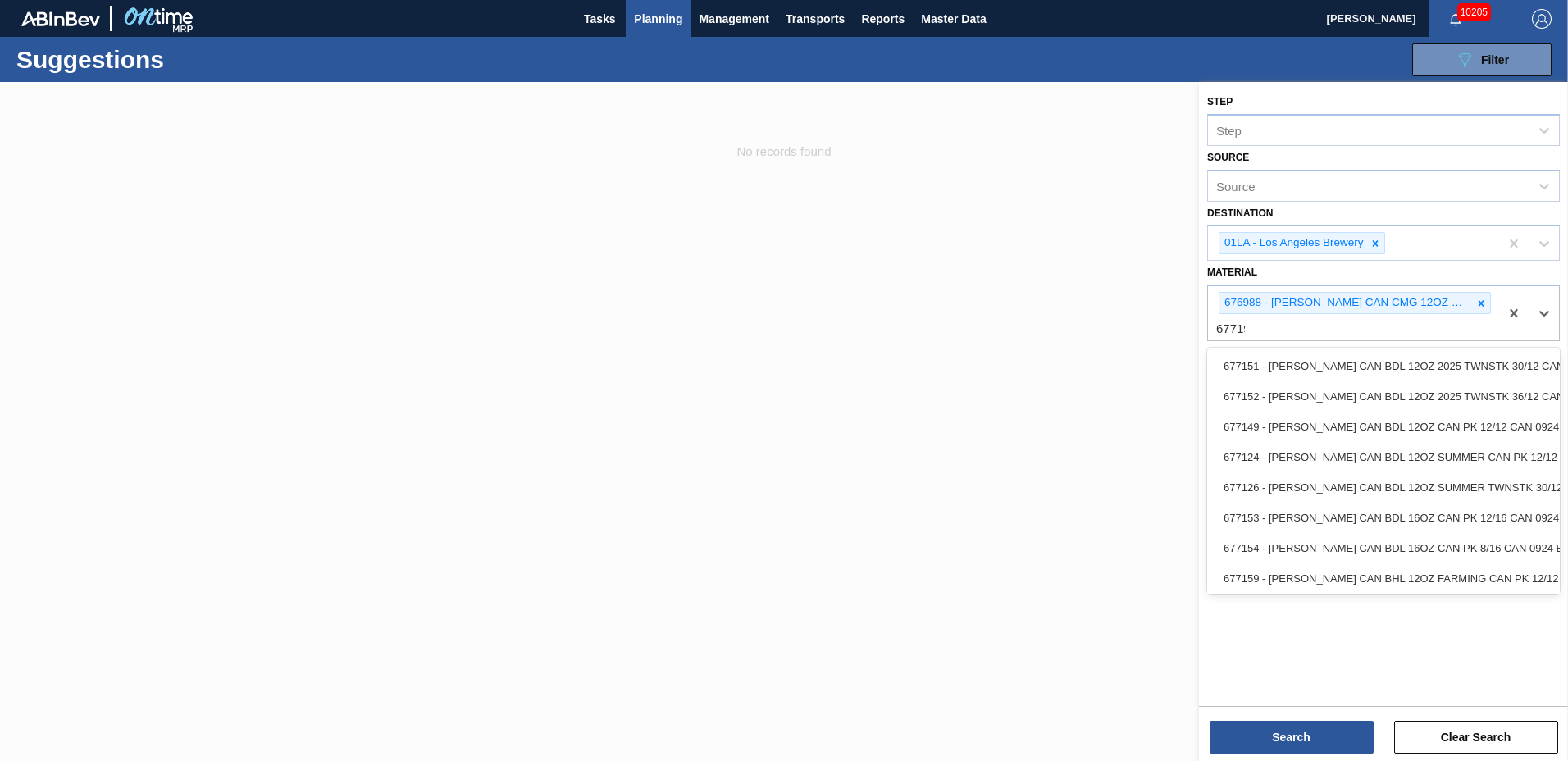
type input "677190"
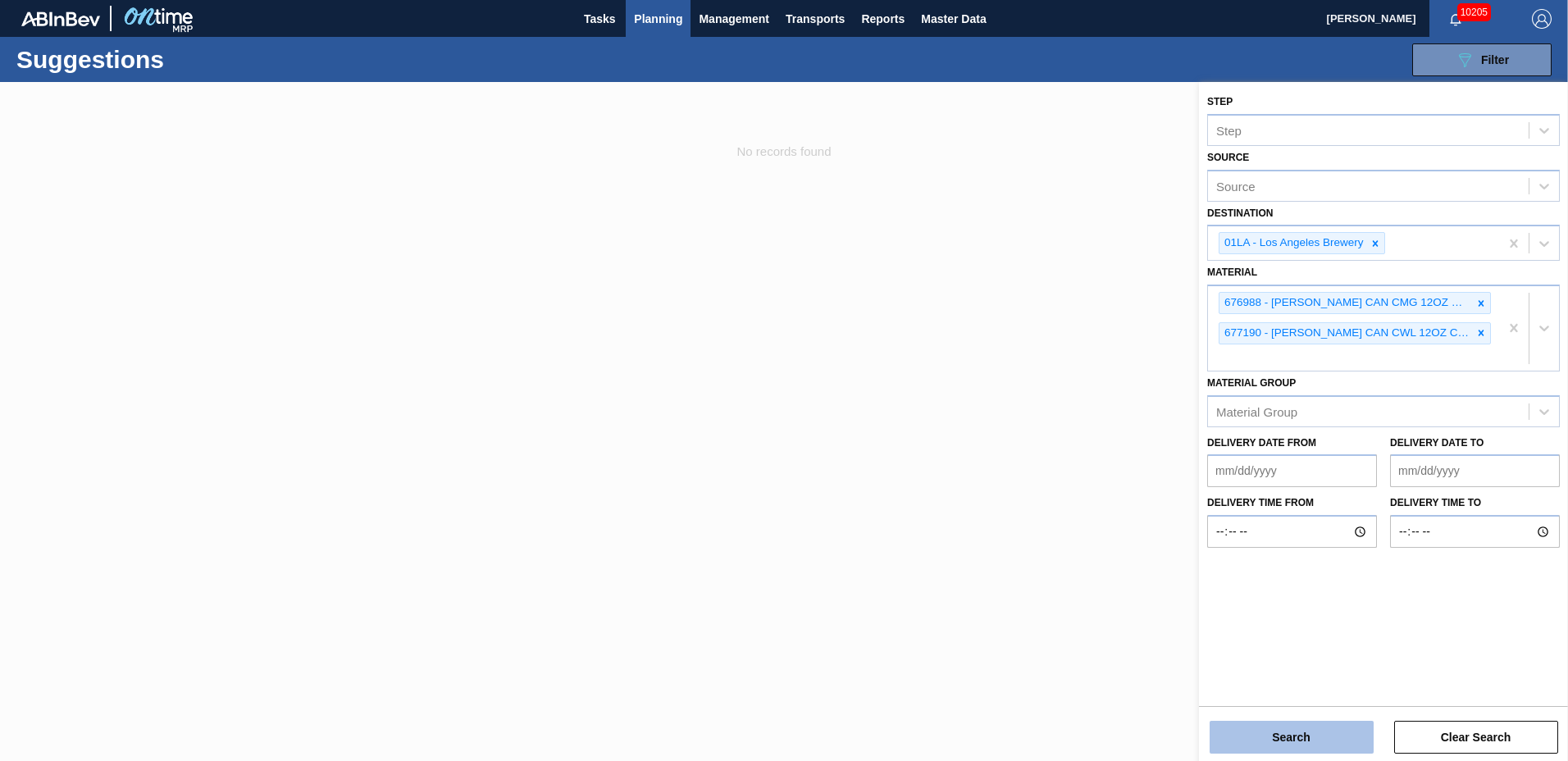
click at [1283, 733] on button "Search" at bounding box center [1292, 737] width 164 height 33
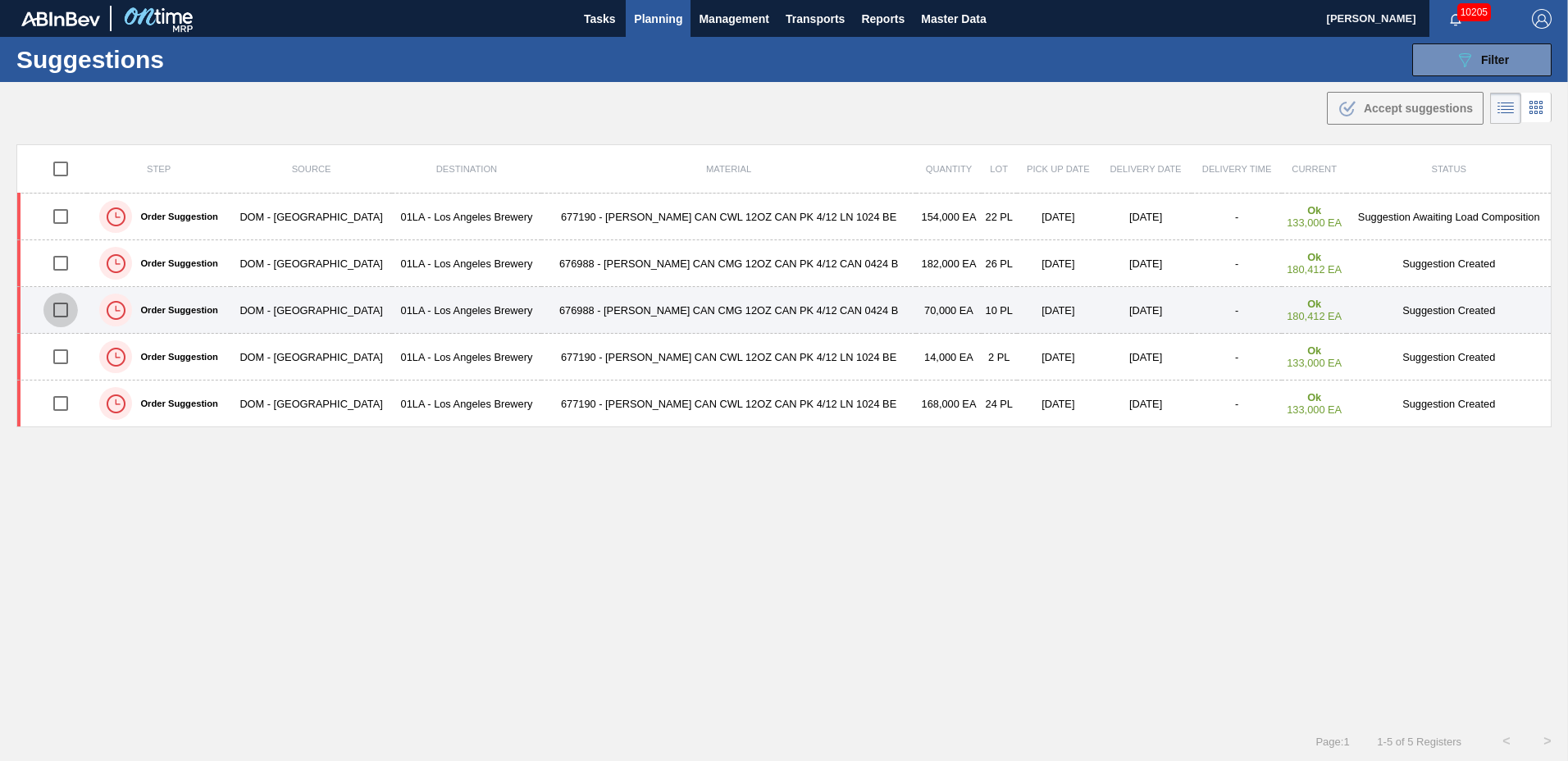
click at [61, 309] on input "checkbox" at bounding box center [61, 310] width 35 height 35
checkbox input "true"
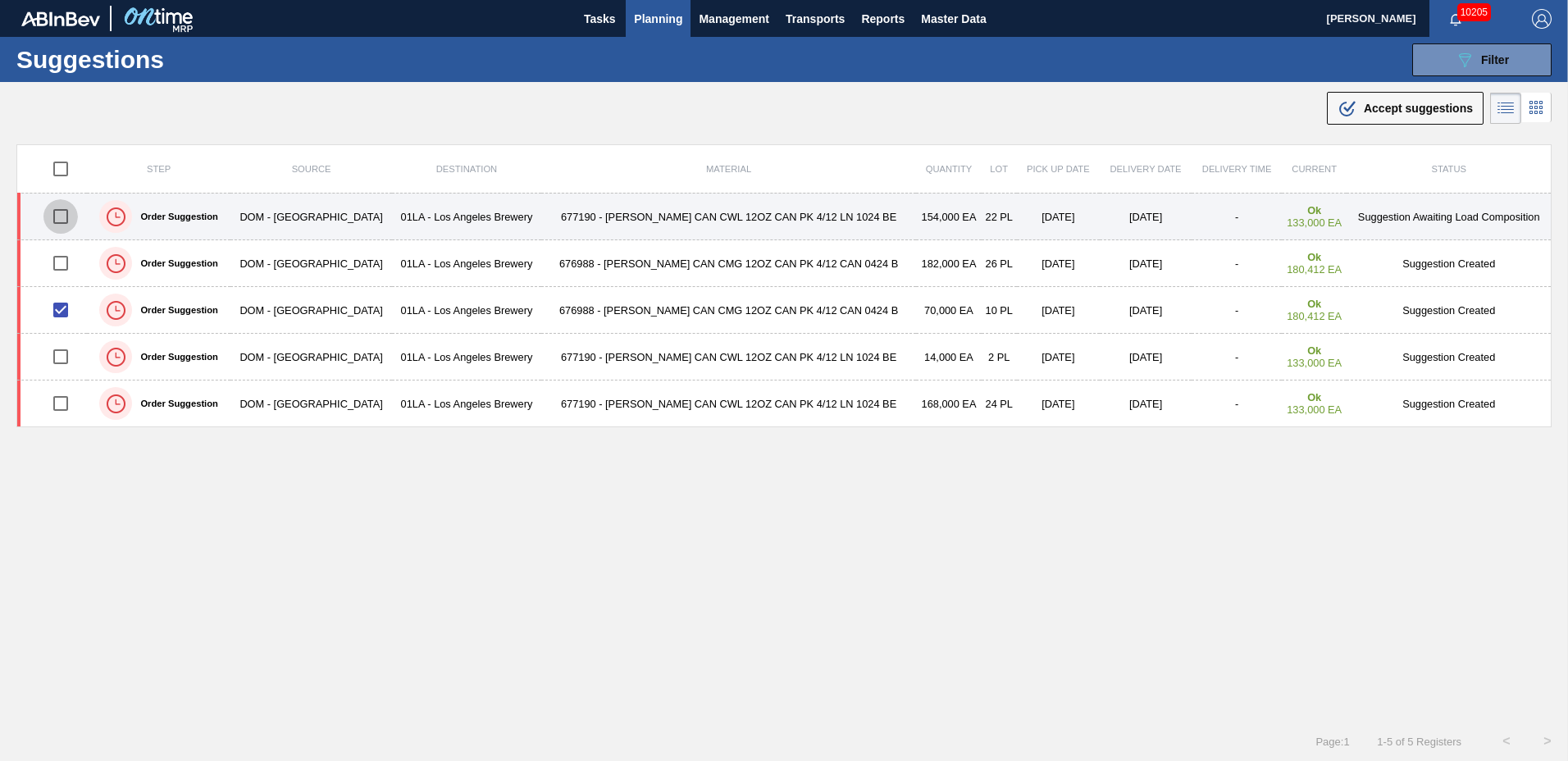
click at [61, 213] on input "checkbox" at bounding box center [61, 217] width 35 height 35
checkbox input "true"
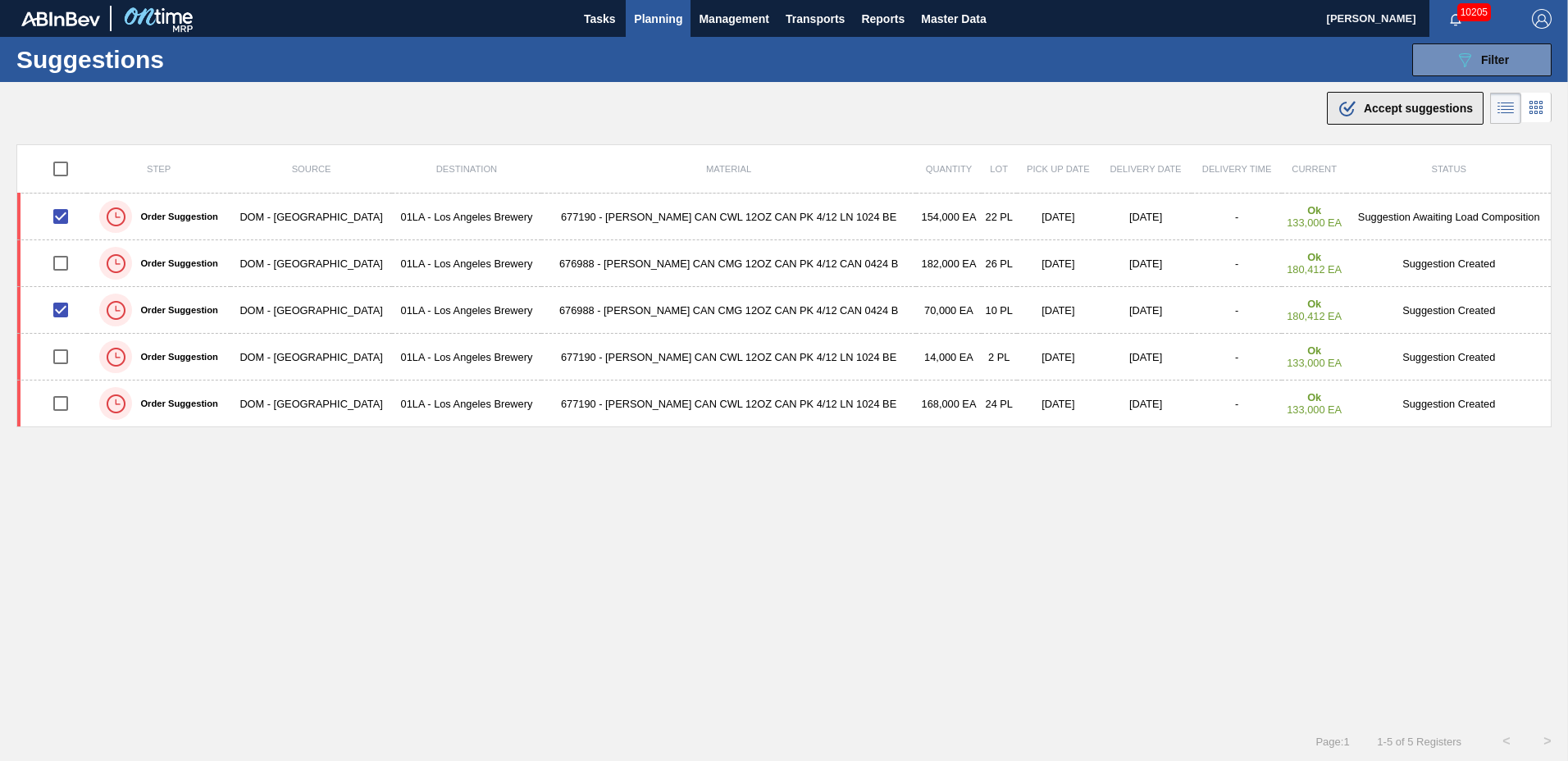
click at [1385, 111] on span "Accept suggestions" at bounding box center [1418, 108] width 109 height 14
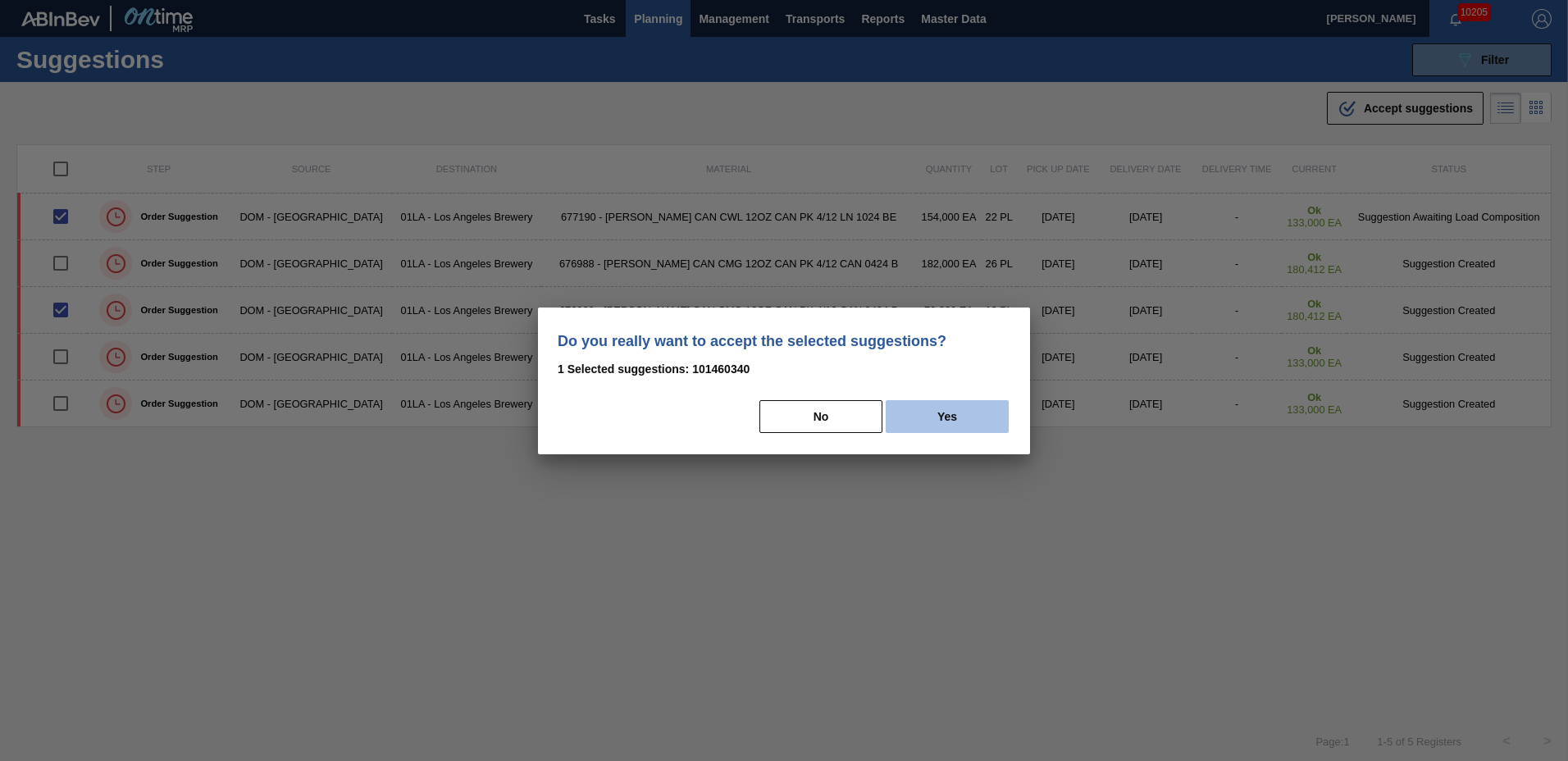
click at [966, 414] on button "Yes" at bounding box center [947, 417] width 123 height 33
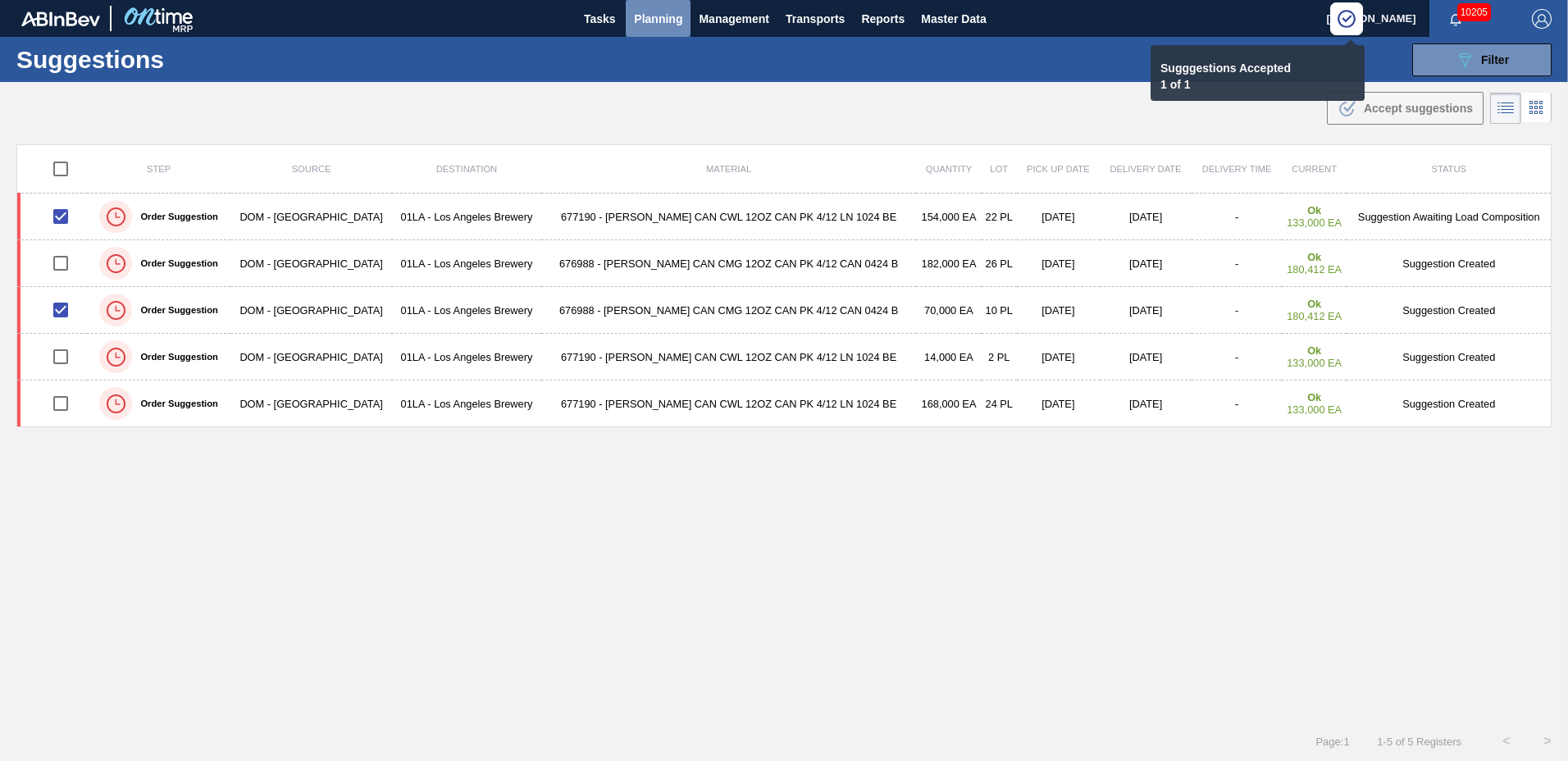
click at [640, 12] on span "Planning" at bounding box center [659, 18] width 48 height 19
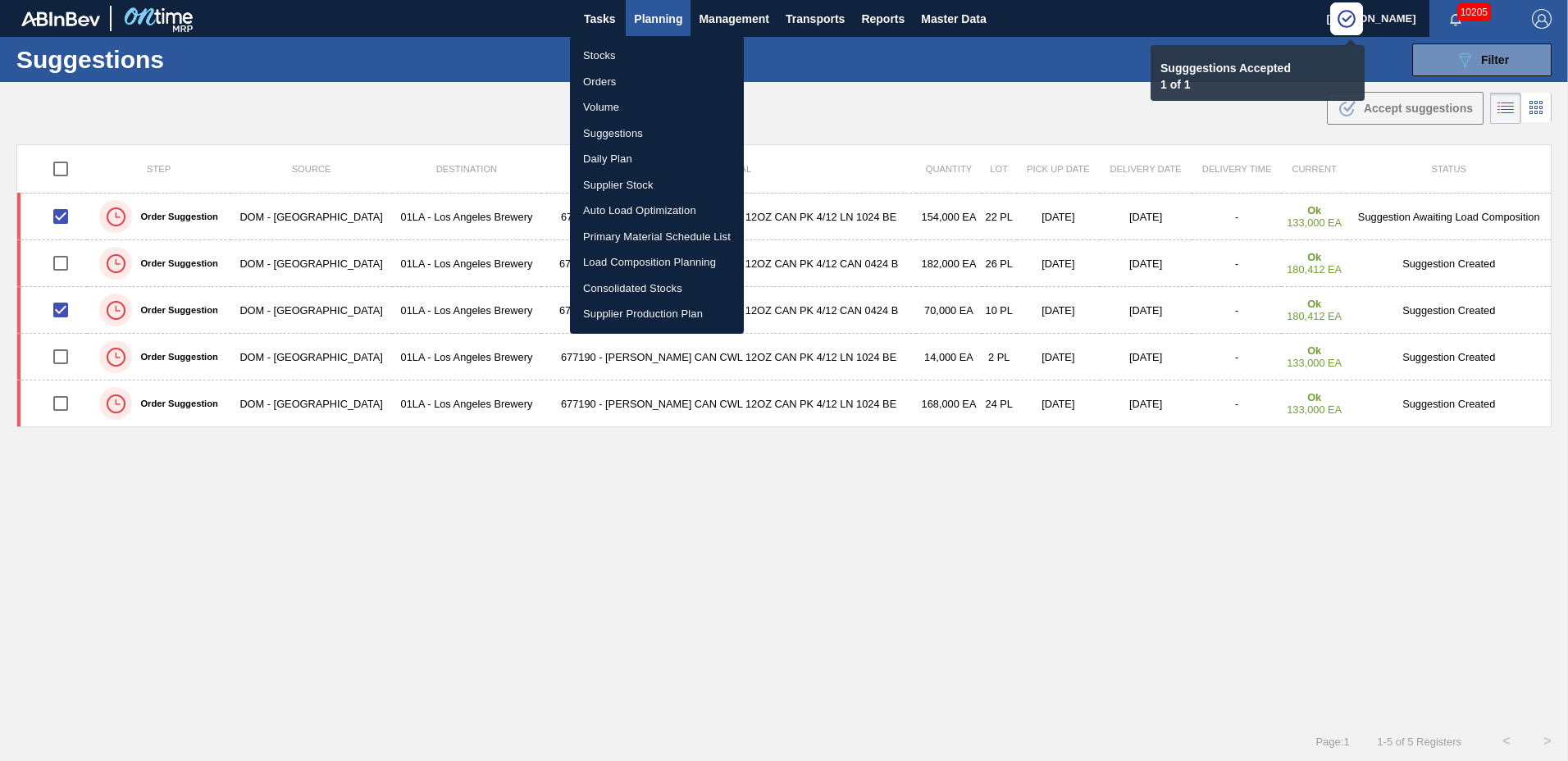
click at [605, 257] on li "Load Composition Planning" at bounding box center [657, 262] width 174 height 26
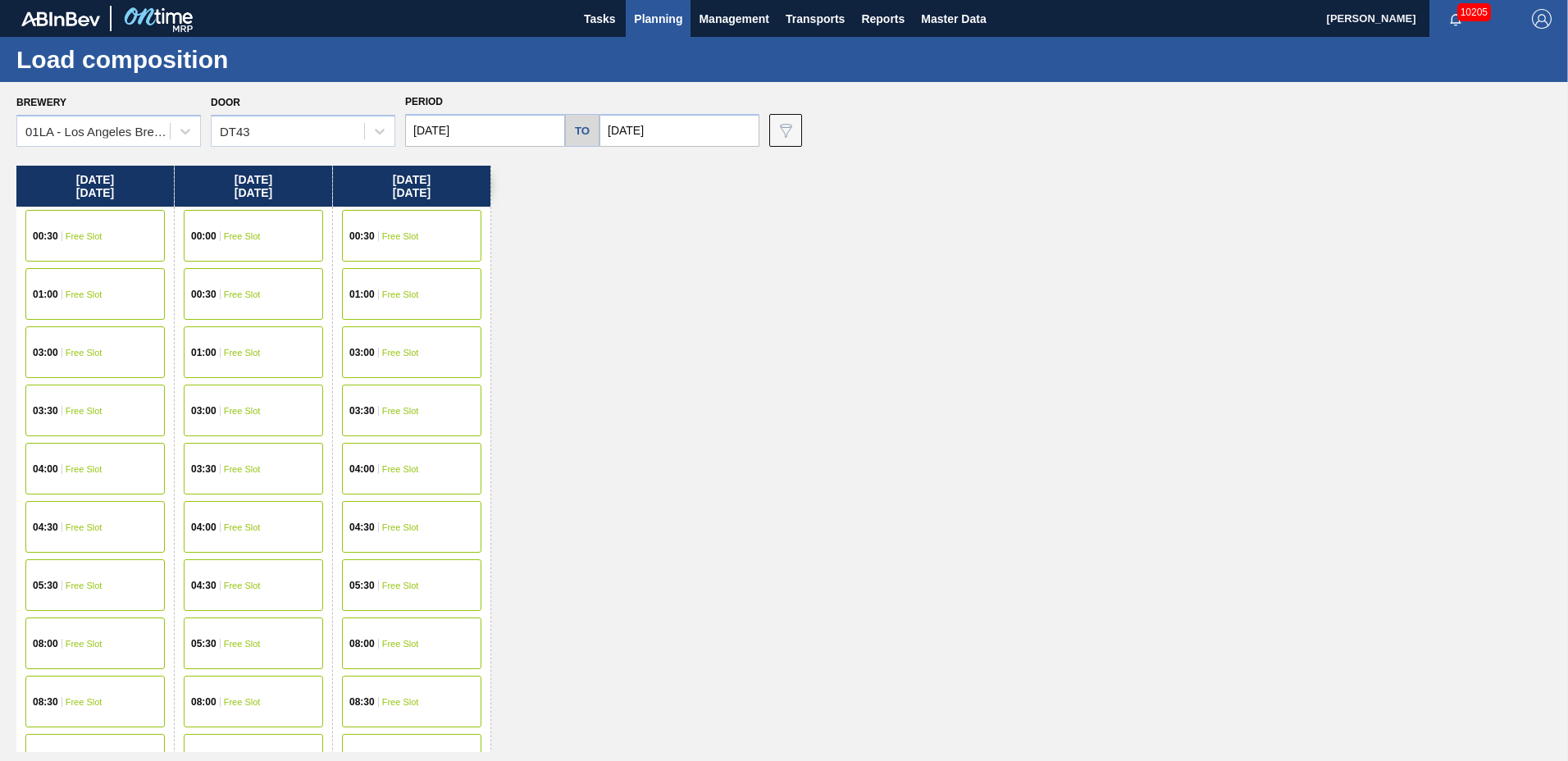
click at [466, 132] on input "[DATE]" at bounding box center [485, 131] width 160 height 33
click at [455, 224] on div "1" at bounding box center [451, 222] width 22 height 22
type input "[DATE]"
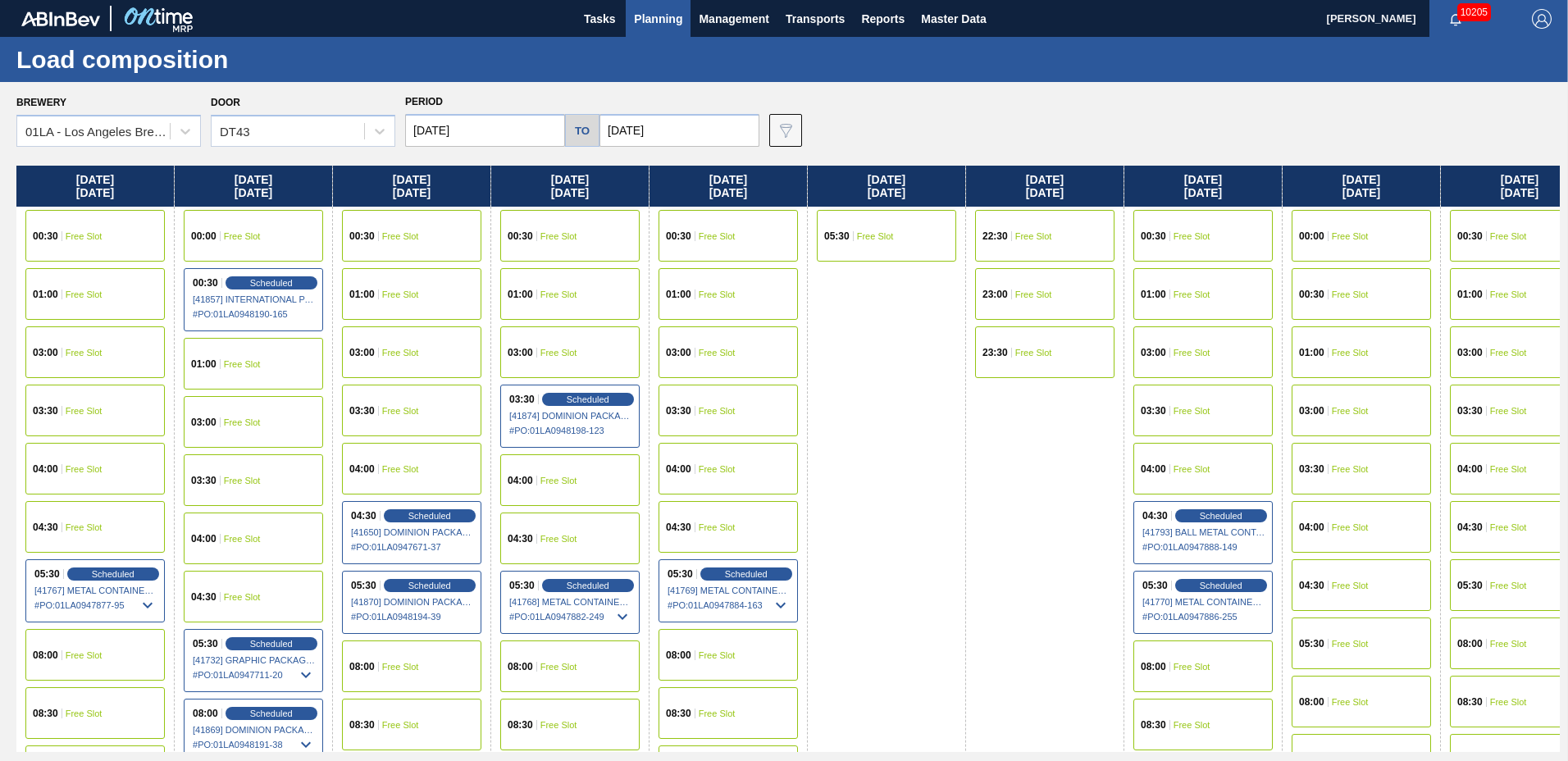
click at [618, 132] on input "[DATE]" at bounding box center [679, 131] width 160 height 33
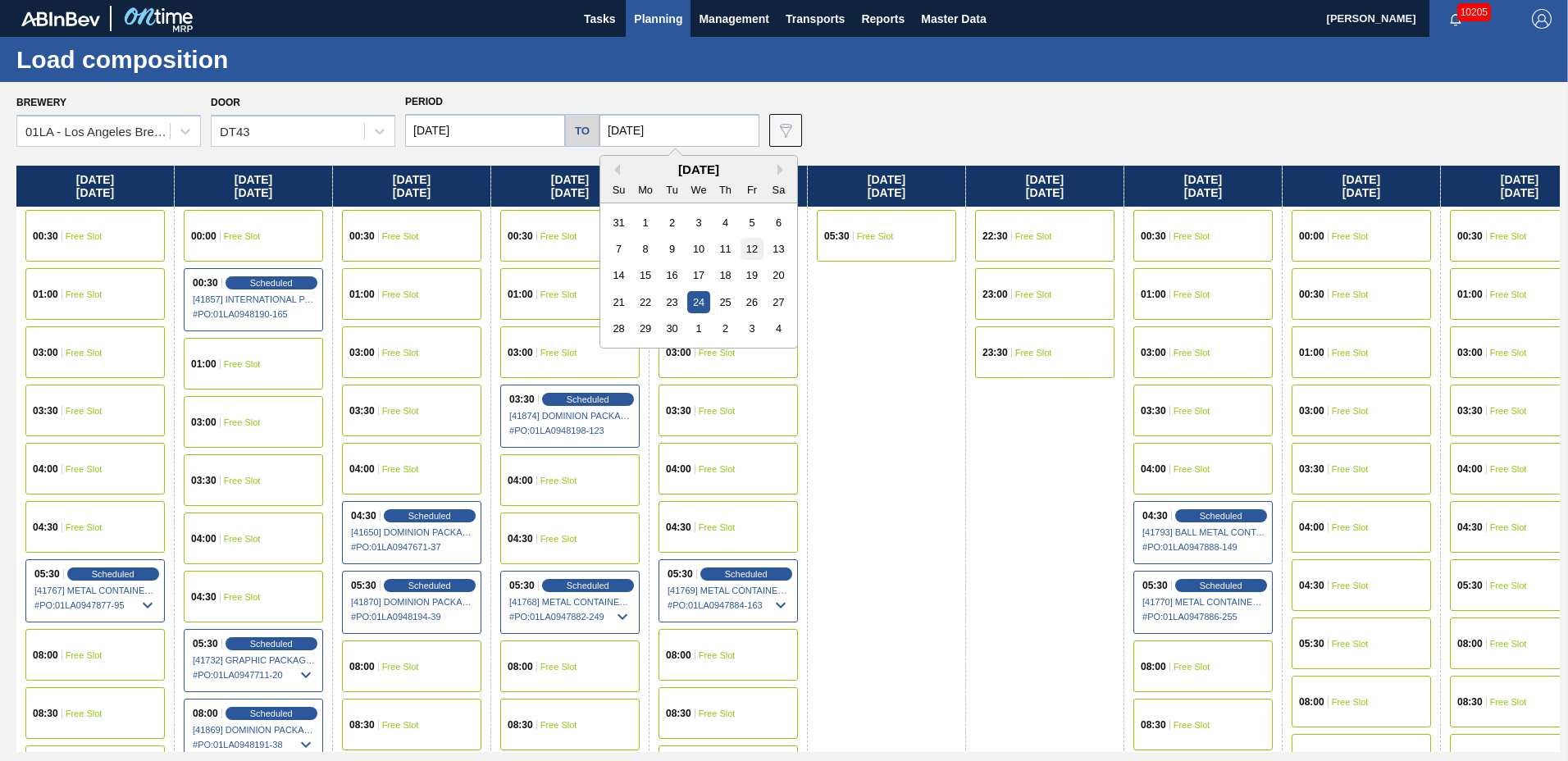
click at [744, 251] on div "12" at bounding box center [752, 249] width 22 height 22
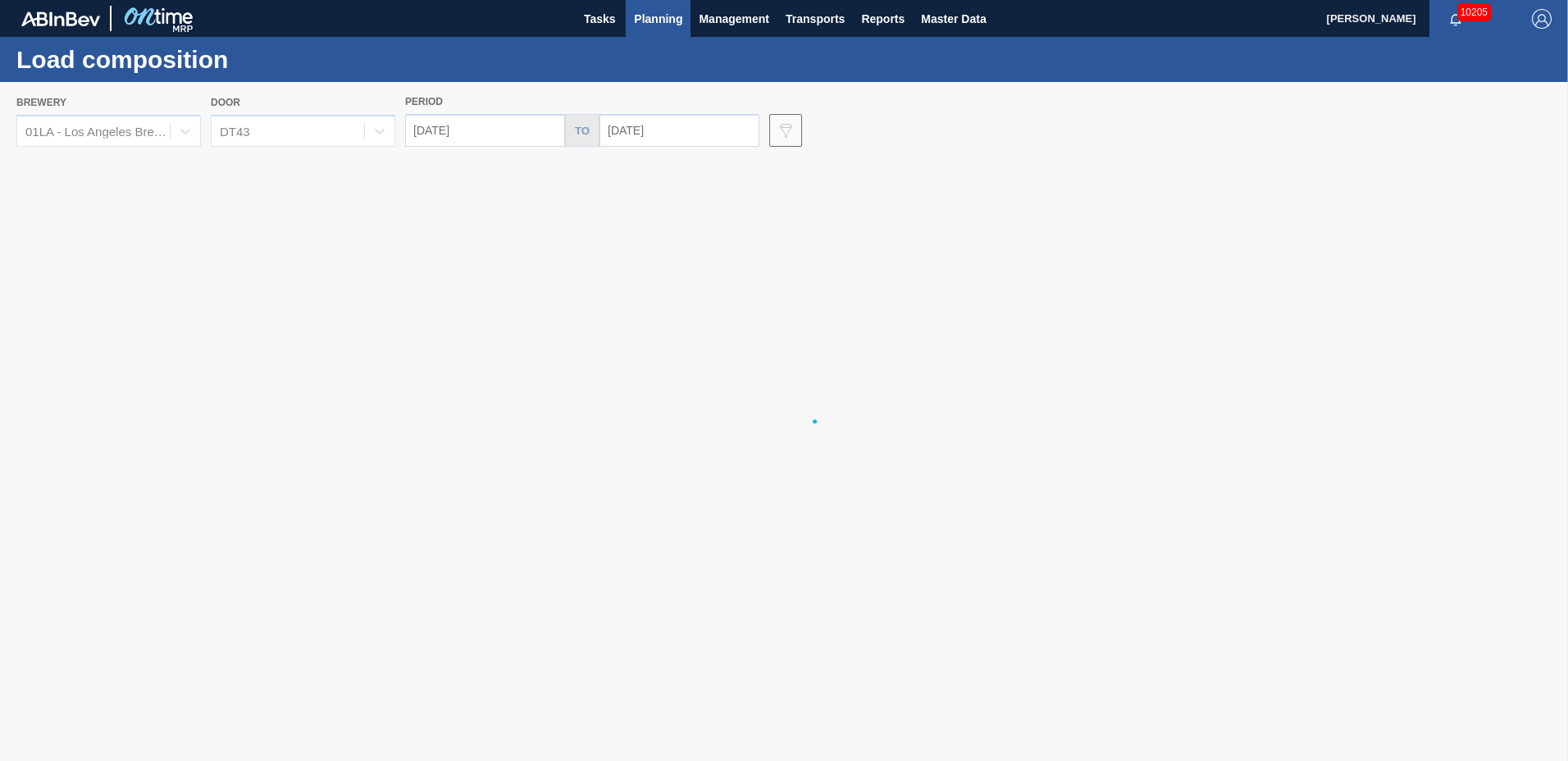
type input "[DATE]"
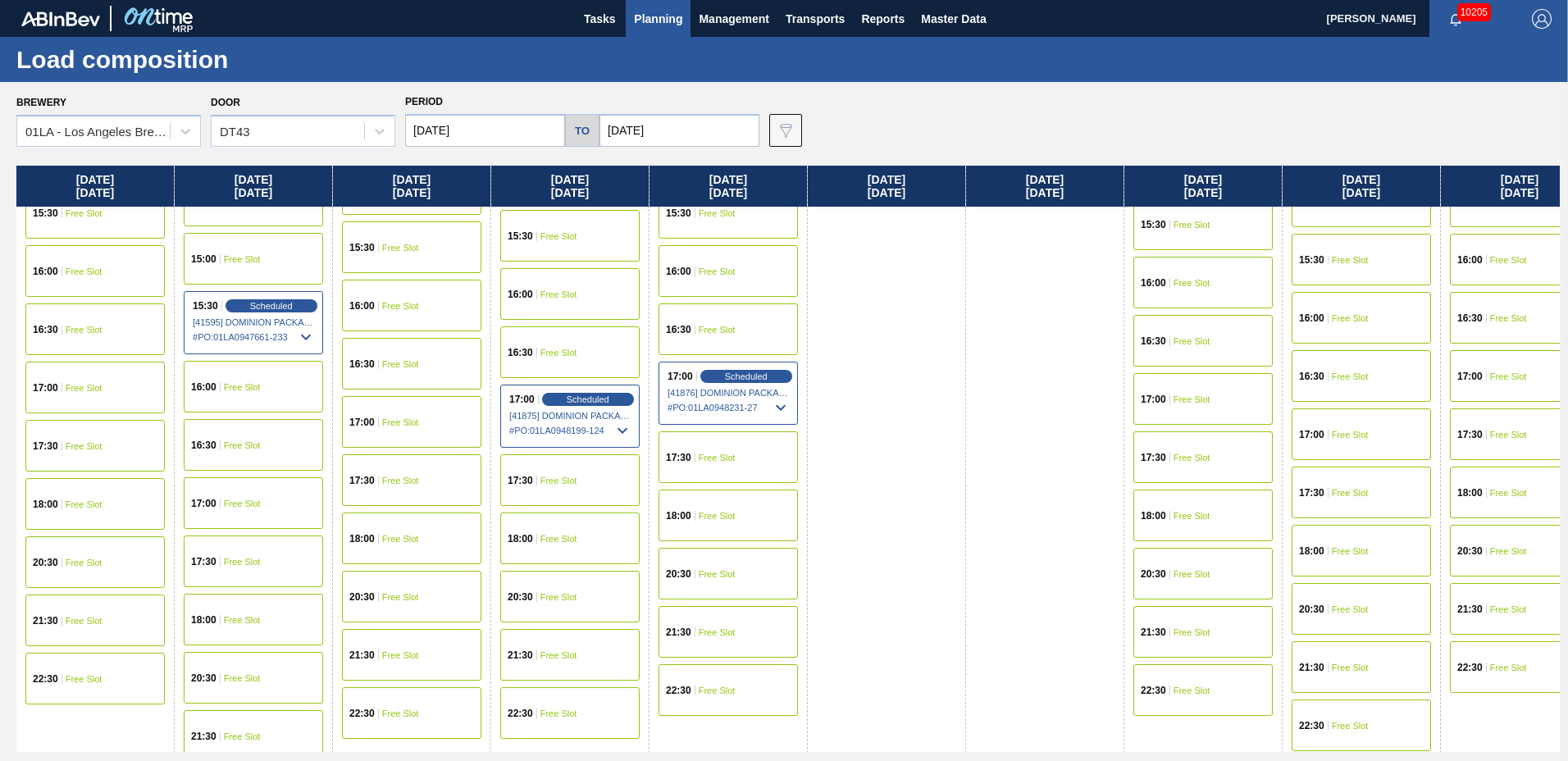
scroll to position [629, 0]
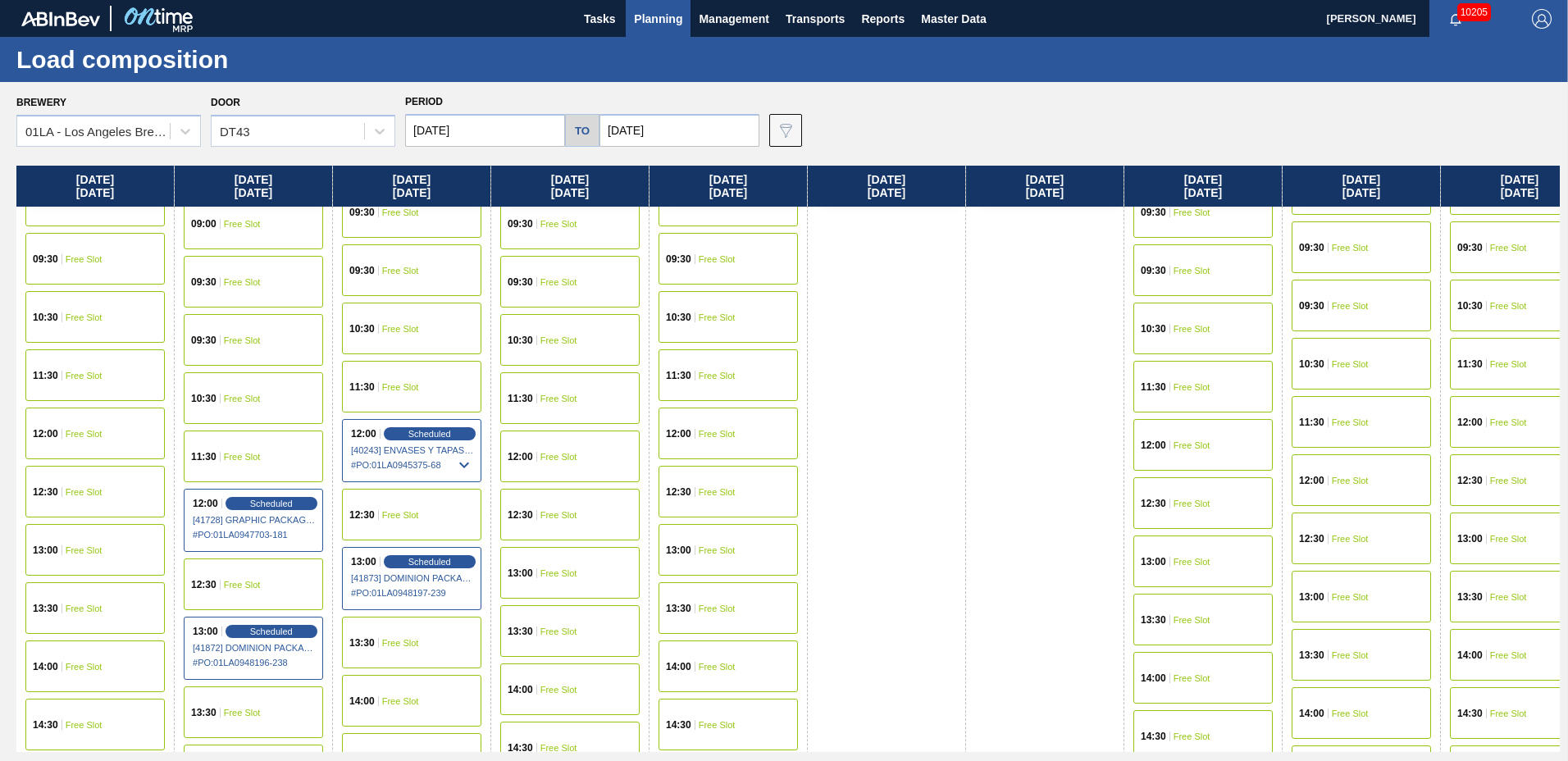
click at [705, 563] on div "13:00 Free Slot" at bounding box center [728, 549] width 139 height 51
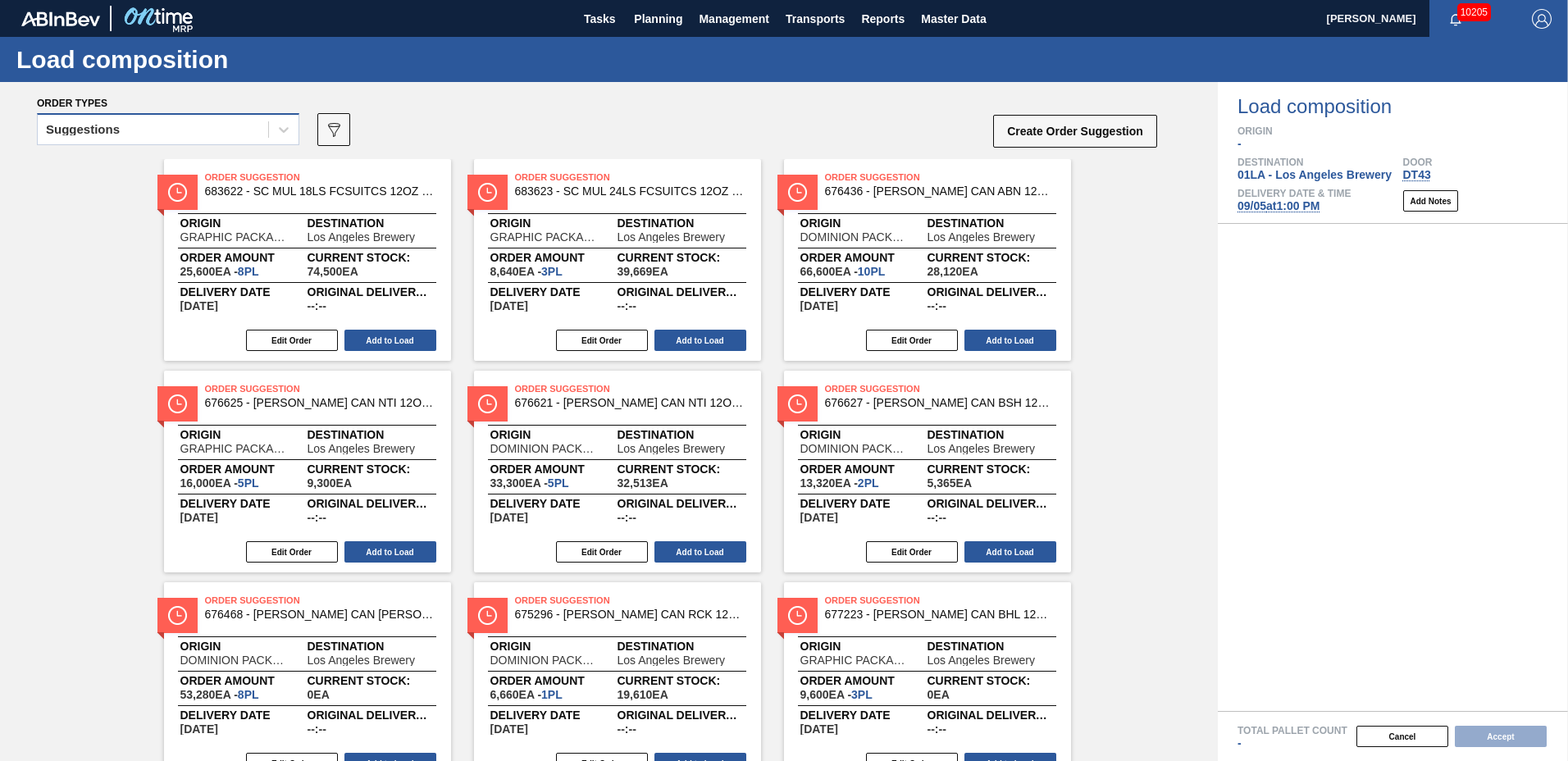
click at [168, 127] on div "Suggestions" at bounding box center [153, 130] width 230 height 24
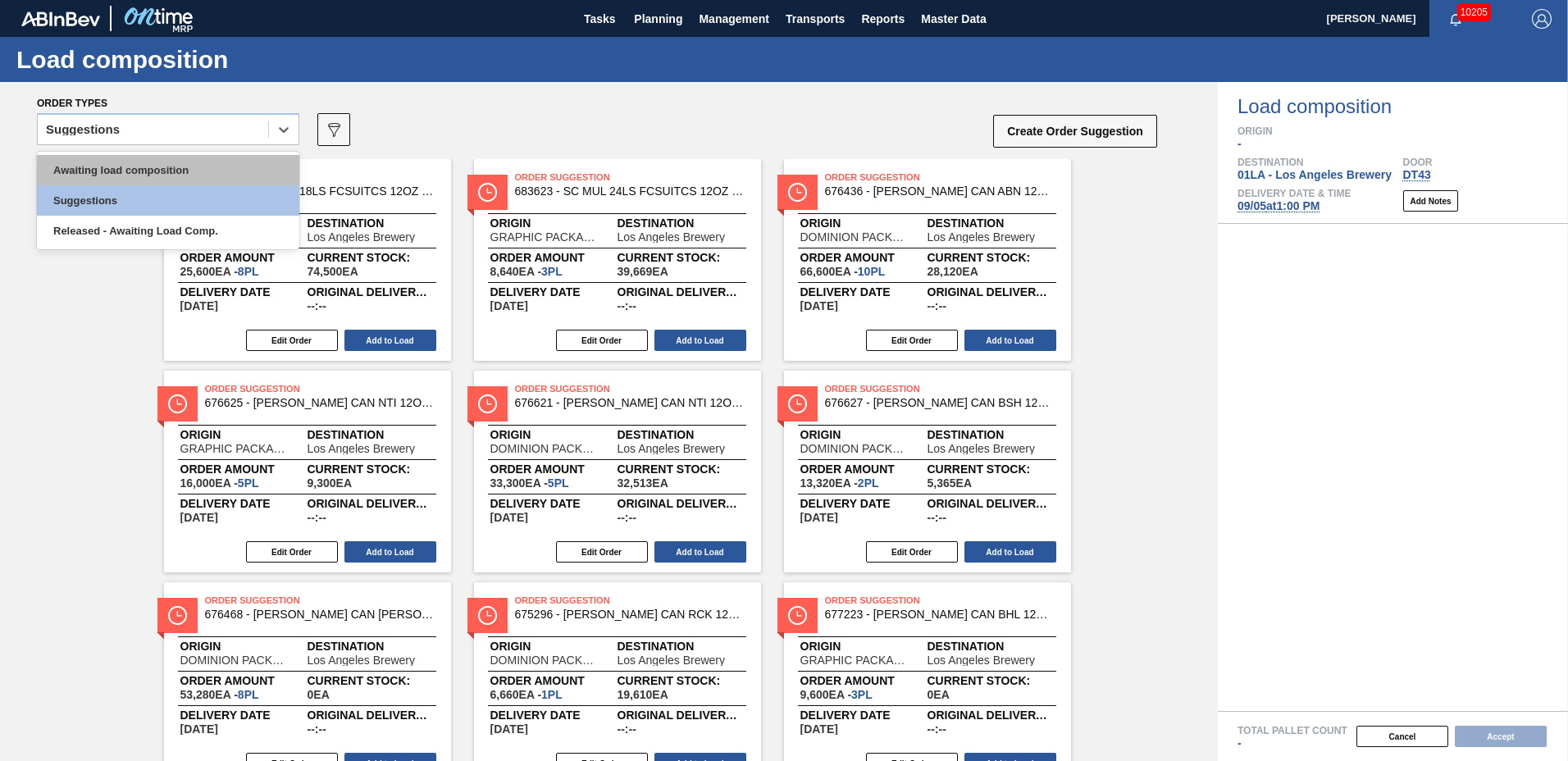
click at [163, 159] on div "Awaiting load composition" at bounding box center [167, 169] width 262 height 30
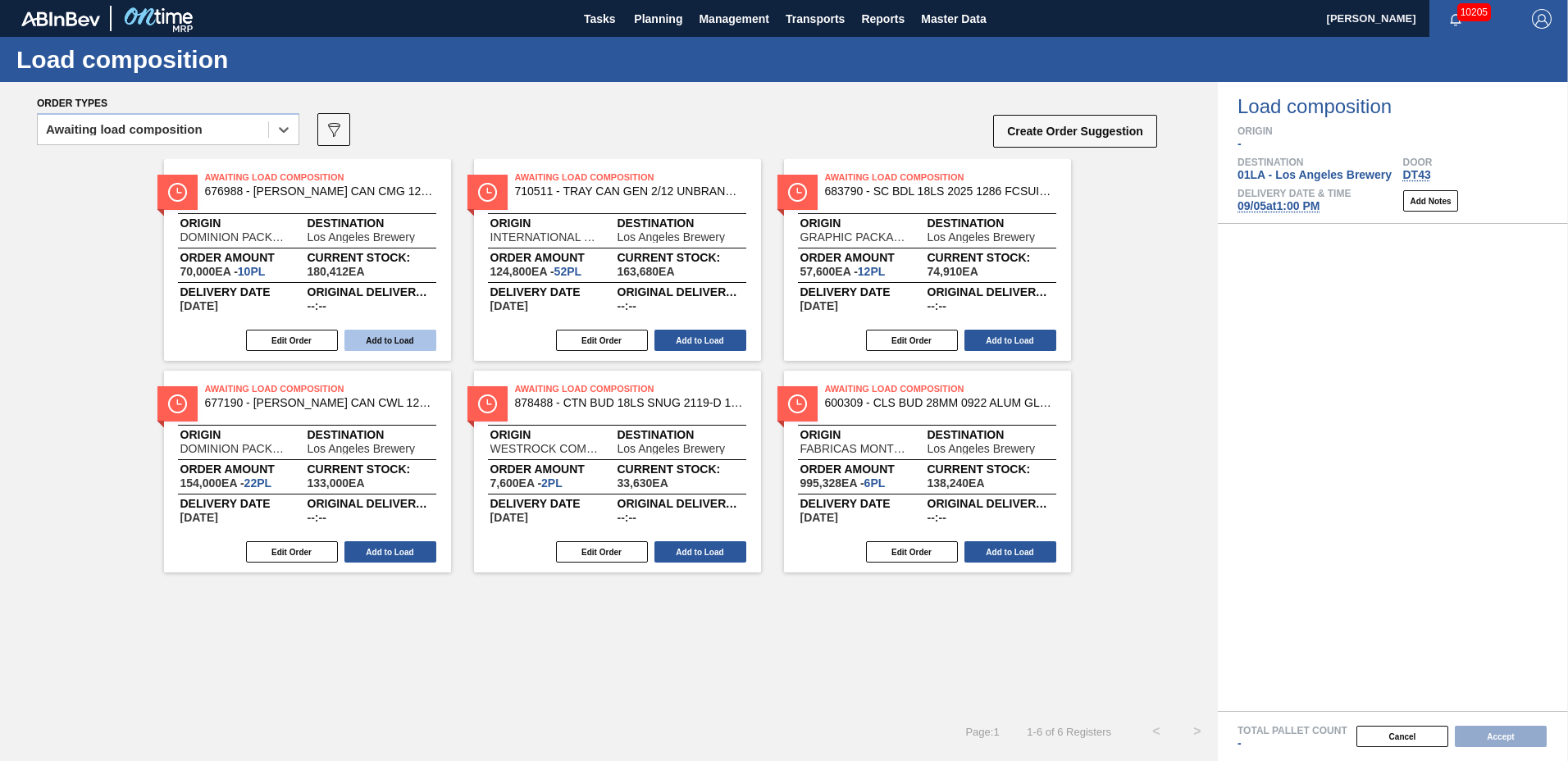
click at [385, 337] on button "Add to Load" at bounding box center [390, 340] width 92 height 21
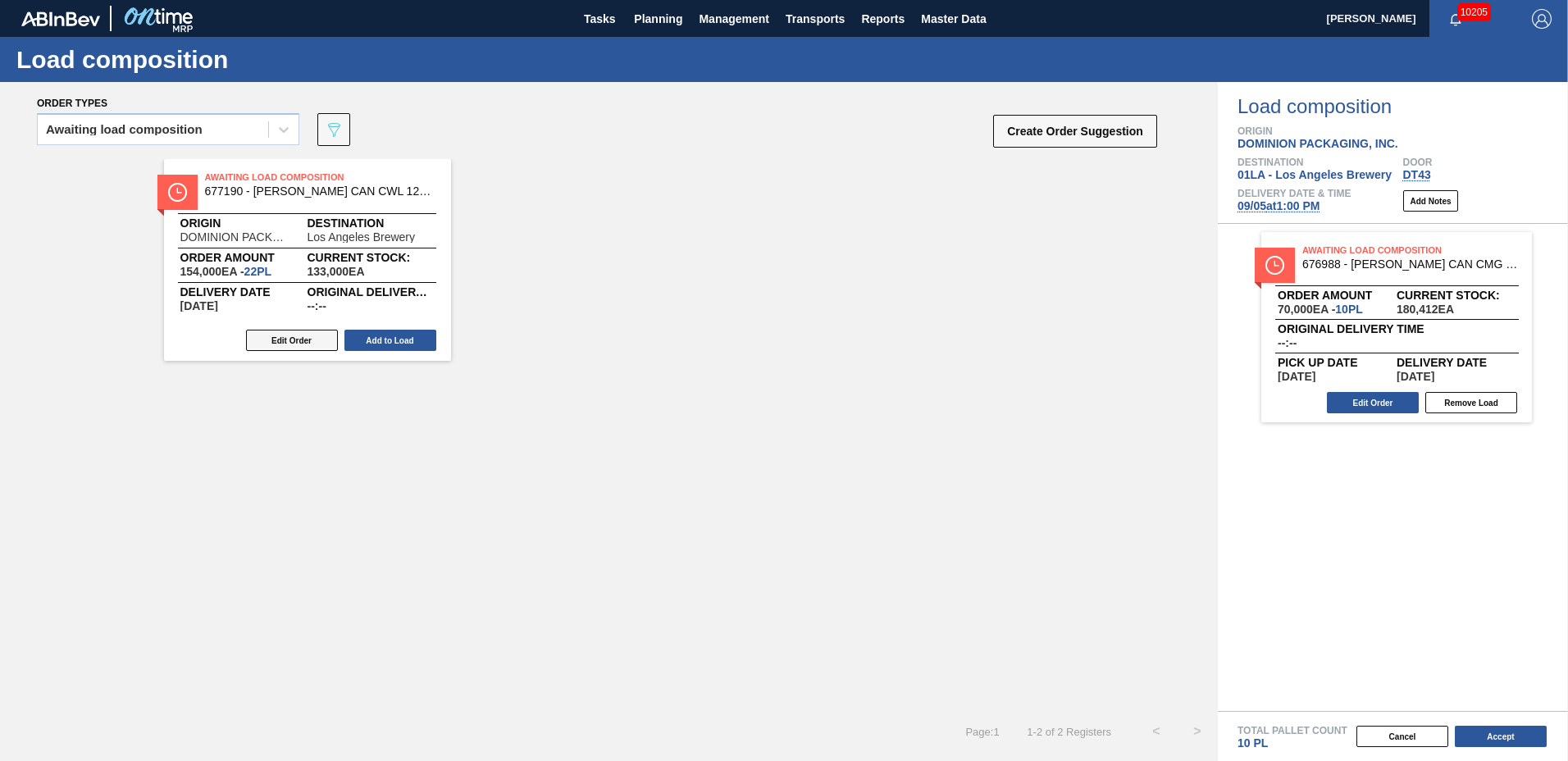
click at [267, 337] on button "Edit Order" at bounding box center [291, 340] width 92 height 21
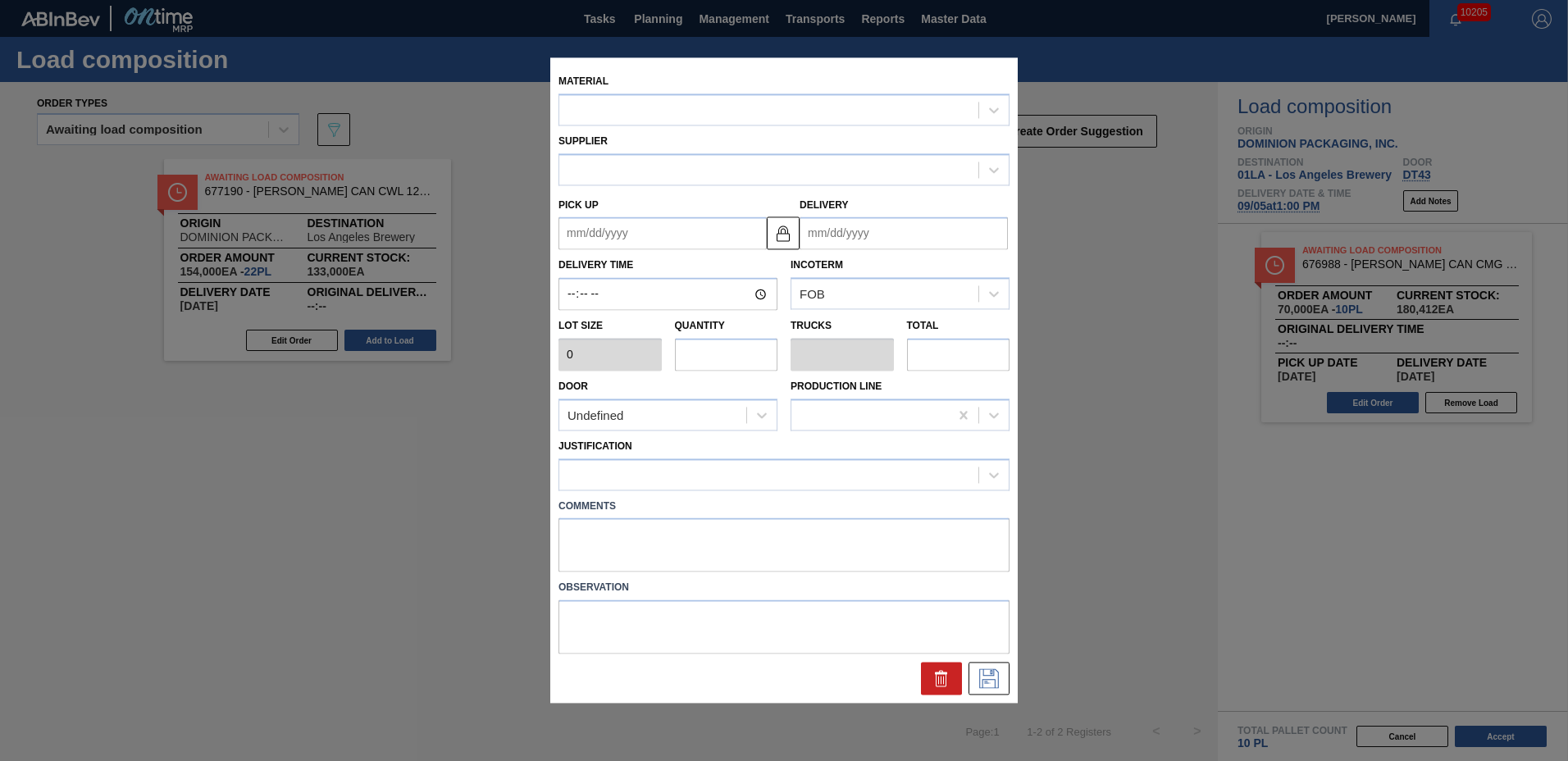
type input "7,000"
type input "22"
type input "0.846"
type input "154,000"
type up "[DATE]"
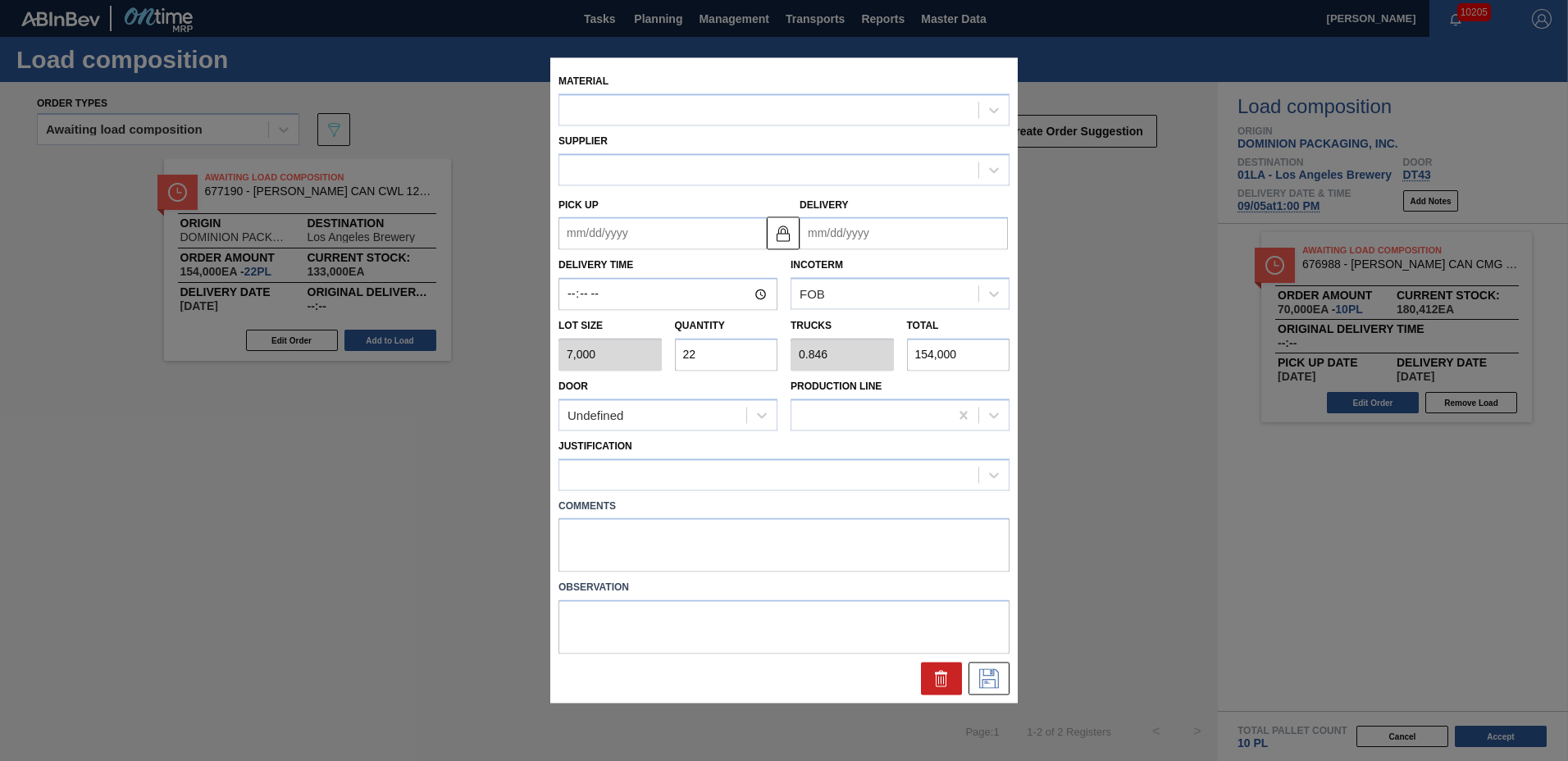
type input "[DATE]"
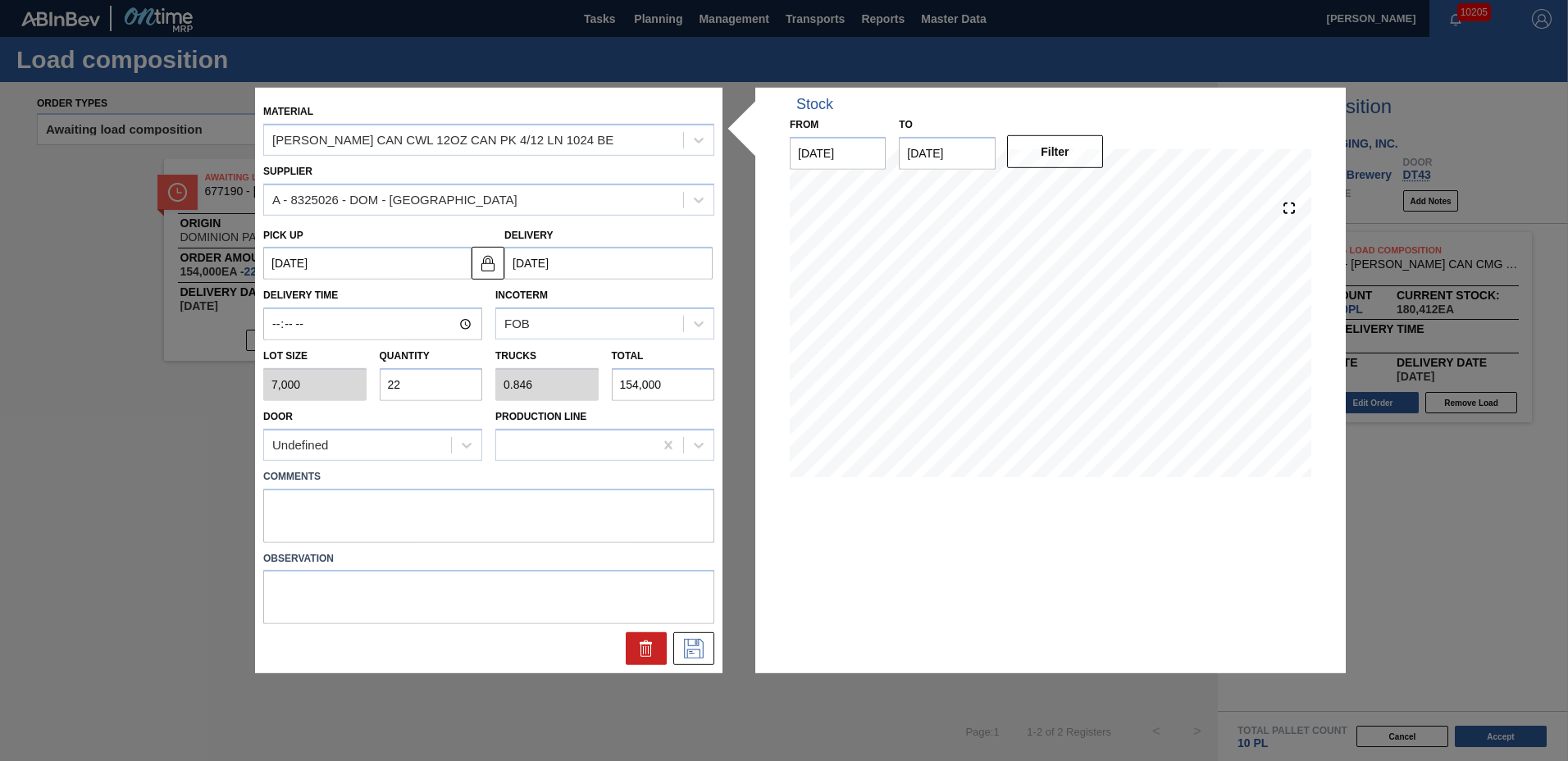
click at [413, 387] on input "22" at bounding box center [431, 385] width 104 height 33
type input "2"
type input "0.077"
type input "14,000"
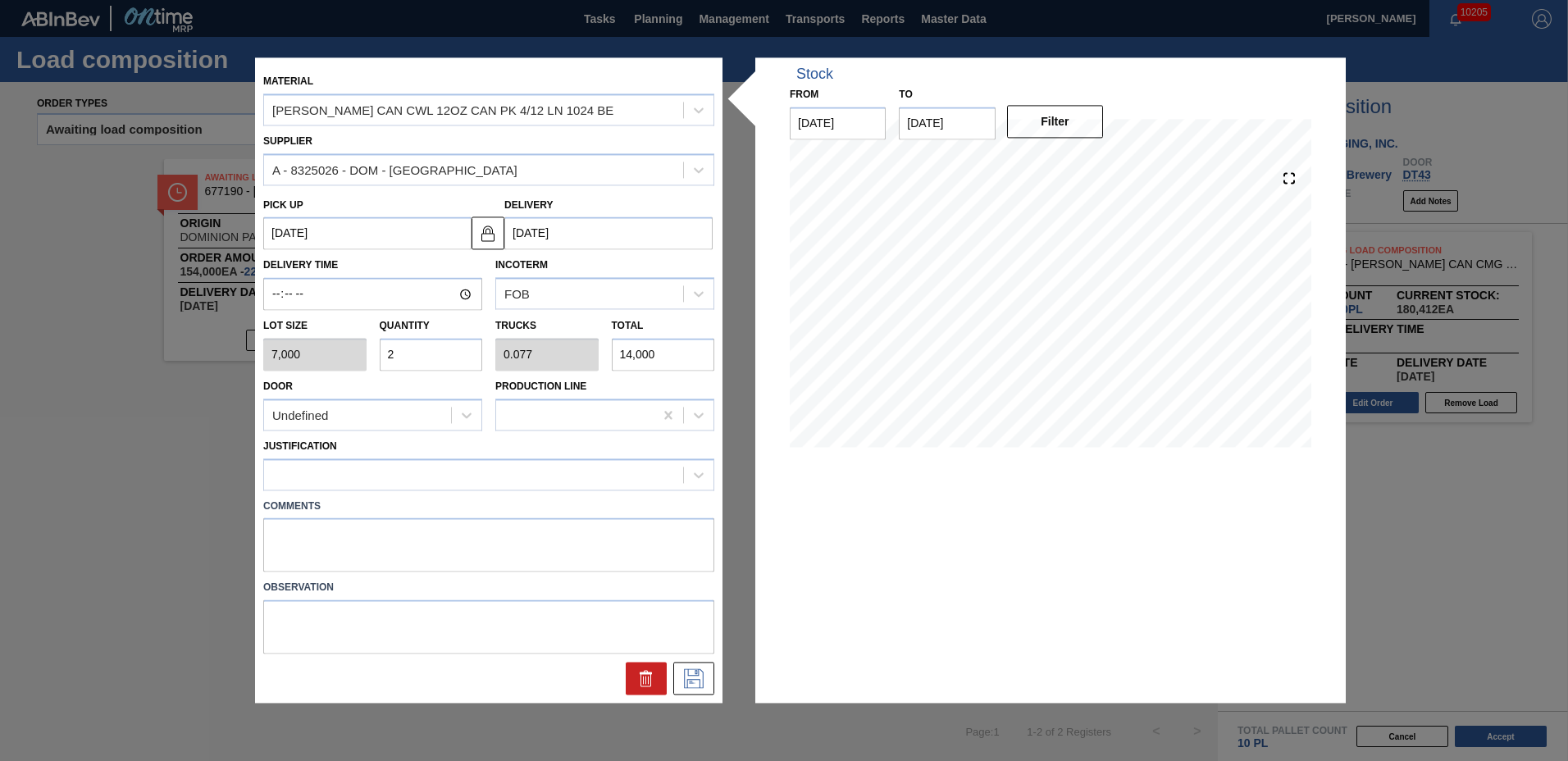
type input "0"
type input "1"
type input "0.038"
type input "7,000"
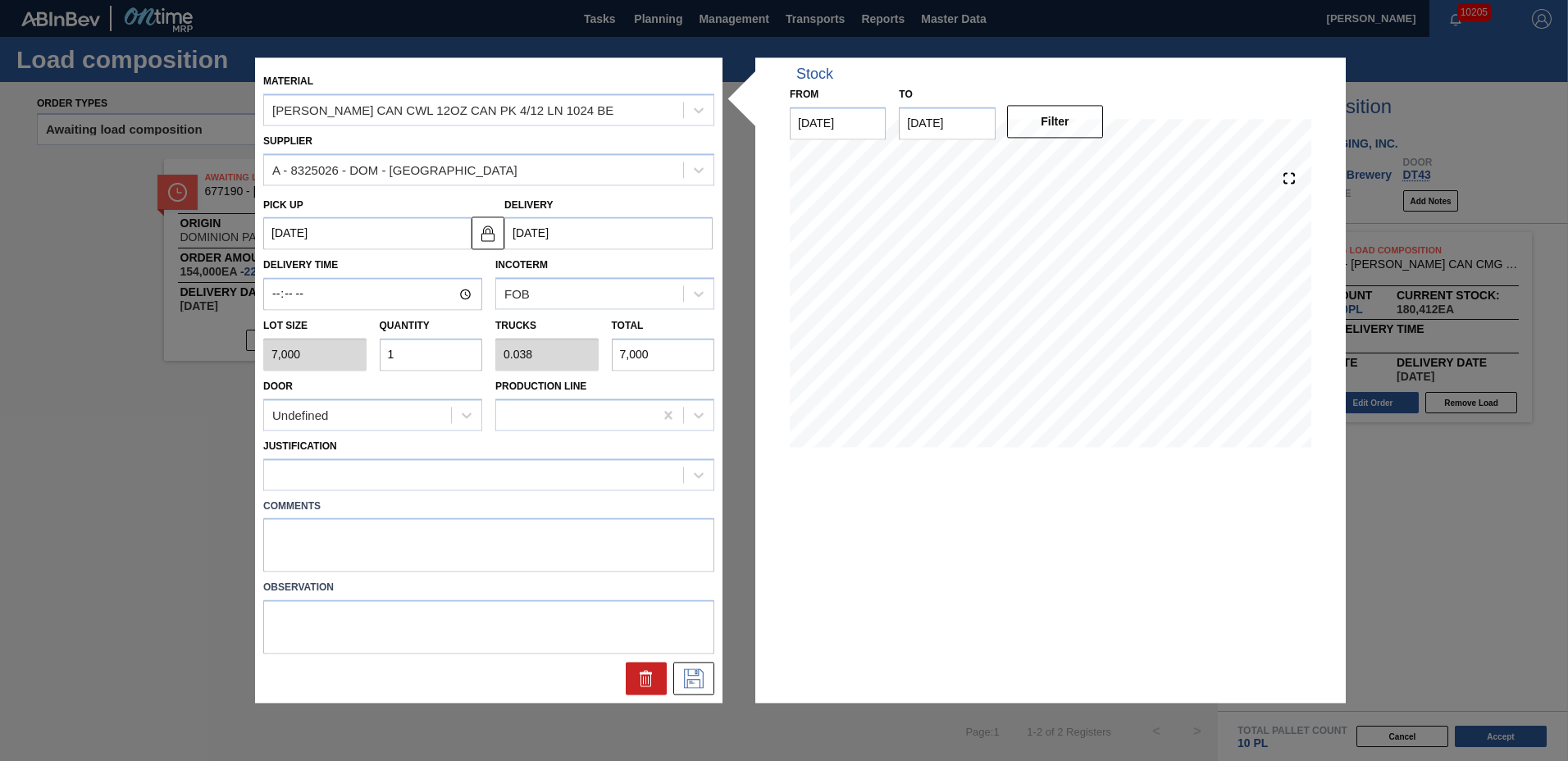
type input "16"
type input "0.615"
type input "112,000"
type input "16"
click at [396, 476] on div at bounding box center [473, 474] width 419 height 24
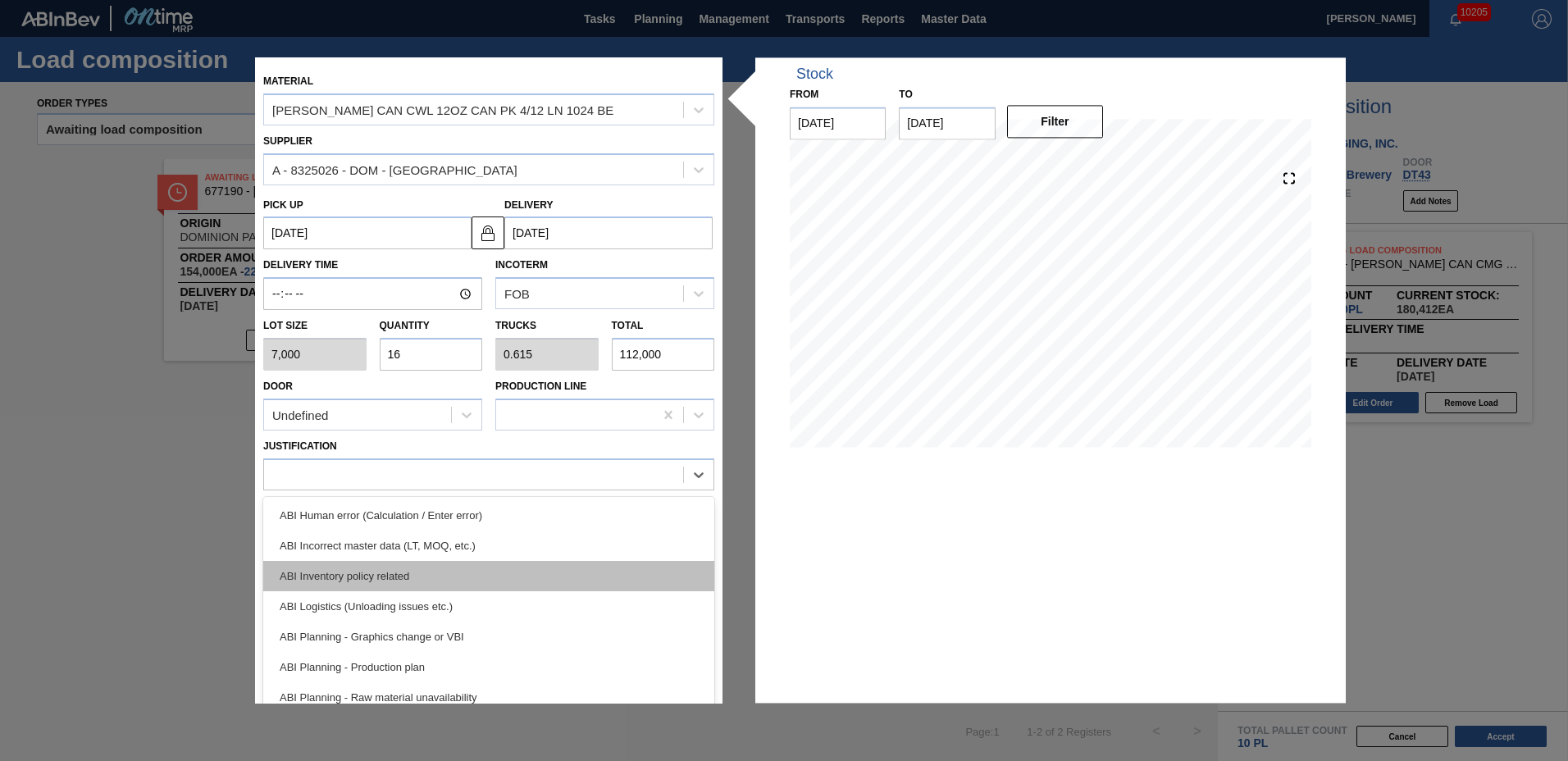
click at [389, 574] on div "ABI Inventory policy related" at bounding box center [488, 575] width 451 height 30
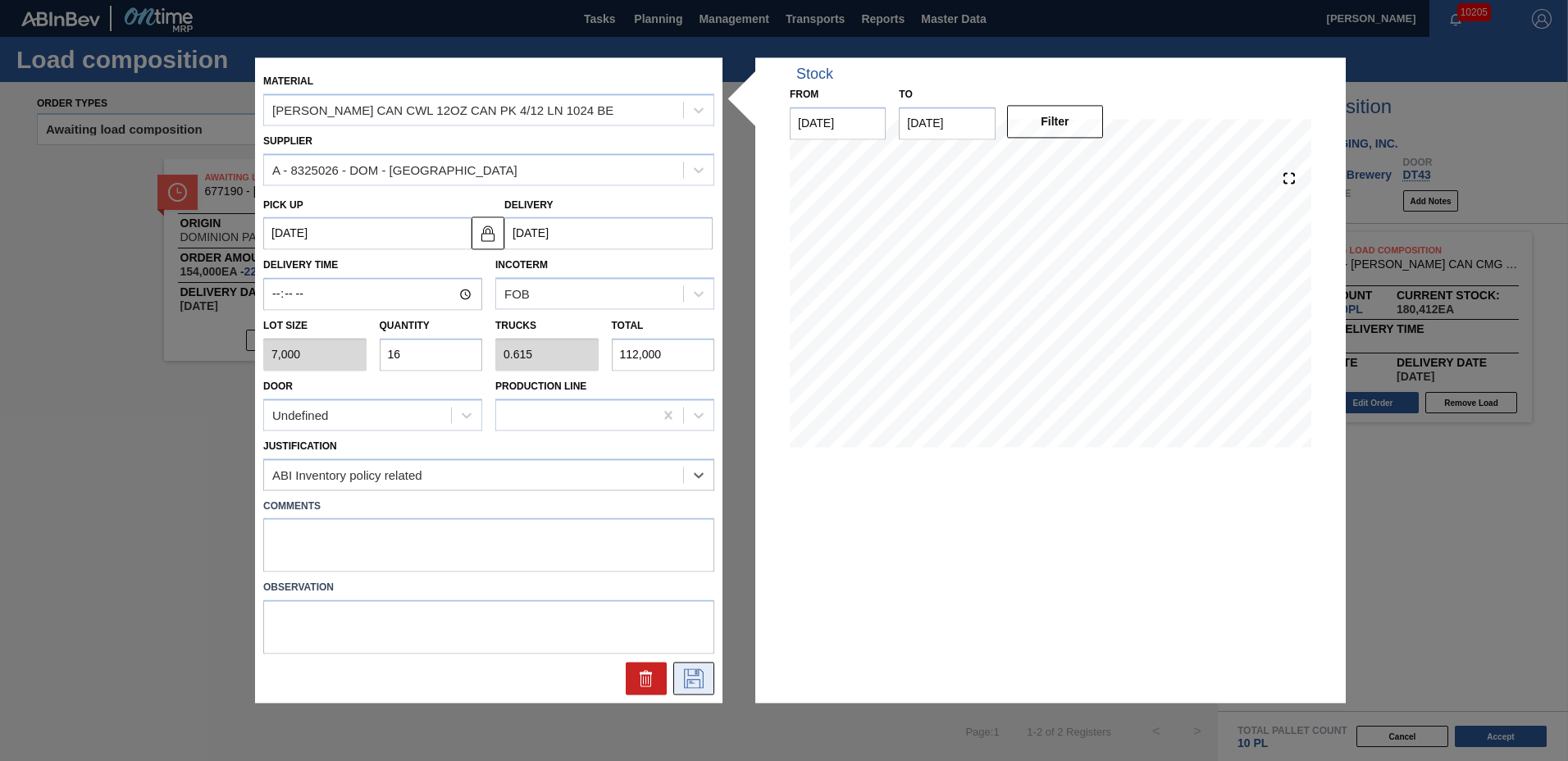
click at [689, 674] on icon at bounding box center [694, 679] width 19 height 19
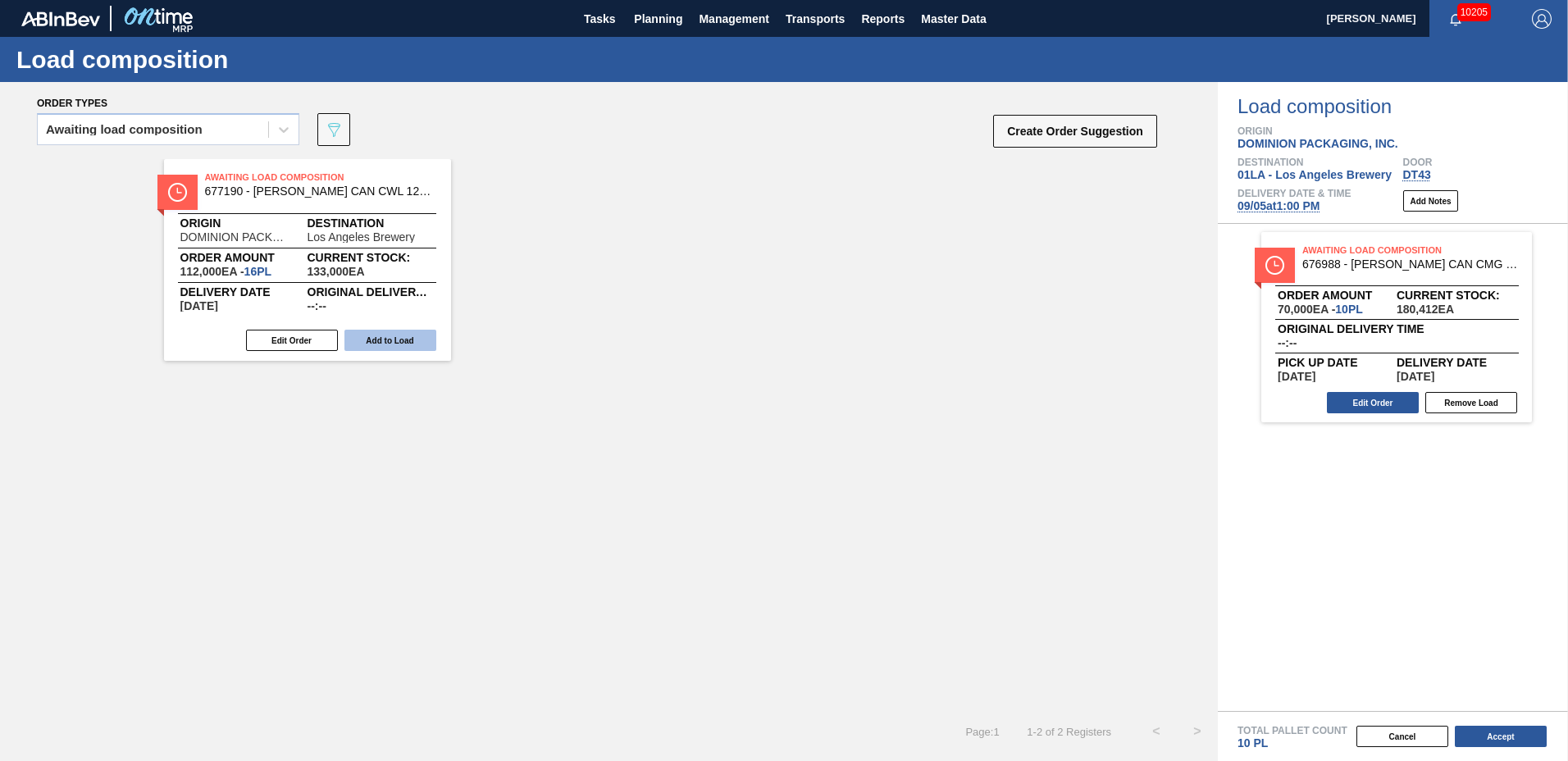
click at [373, 340] on button "Add to Load" at bounding box center [390, 340] width 92 height 21
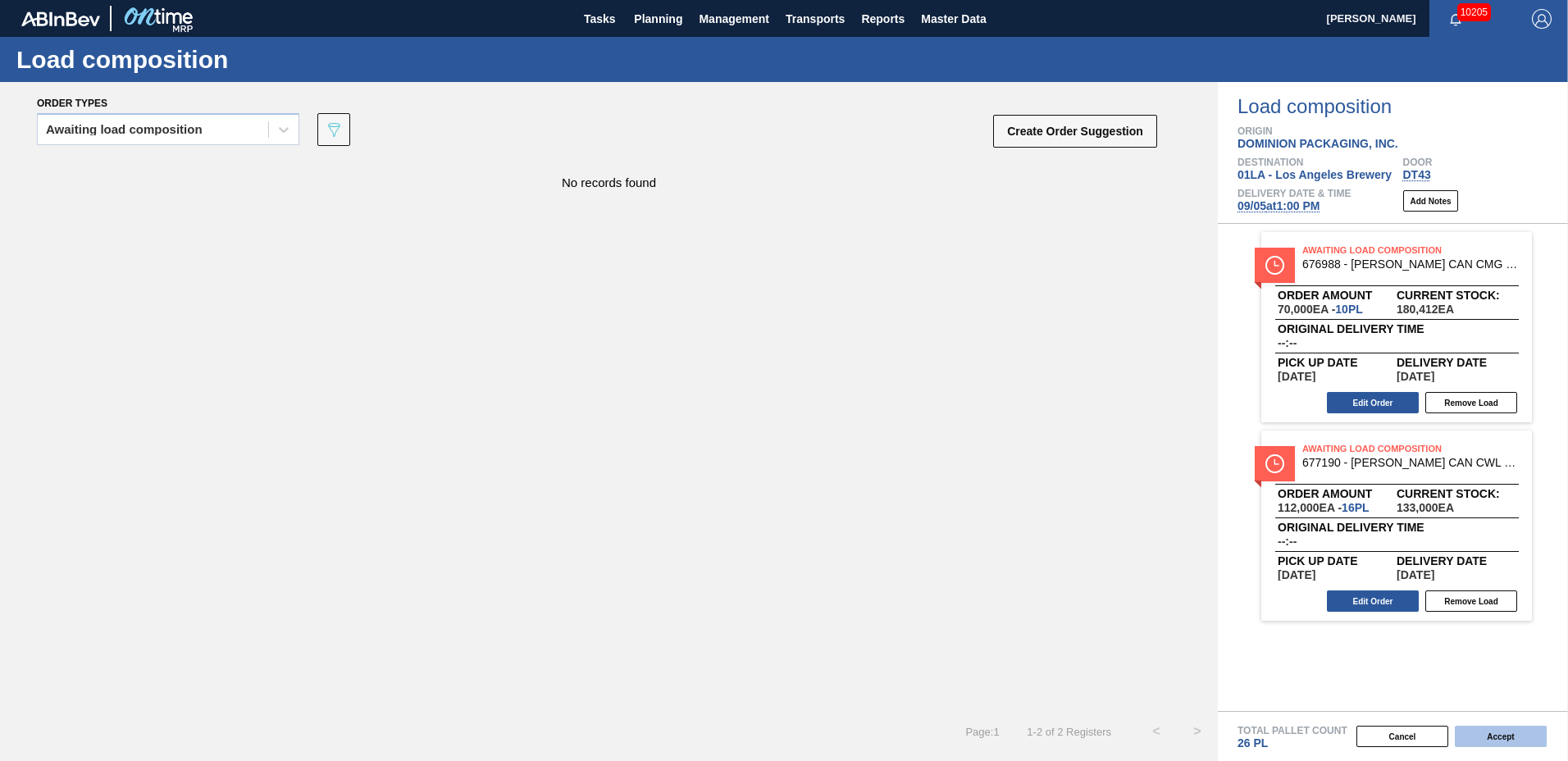
click at [1492, 737] on button "Accept" at bounding box center [1500, 737] width 92 height 21
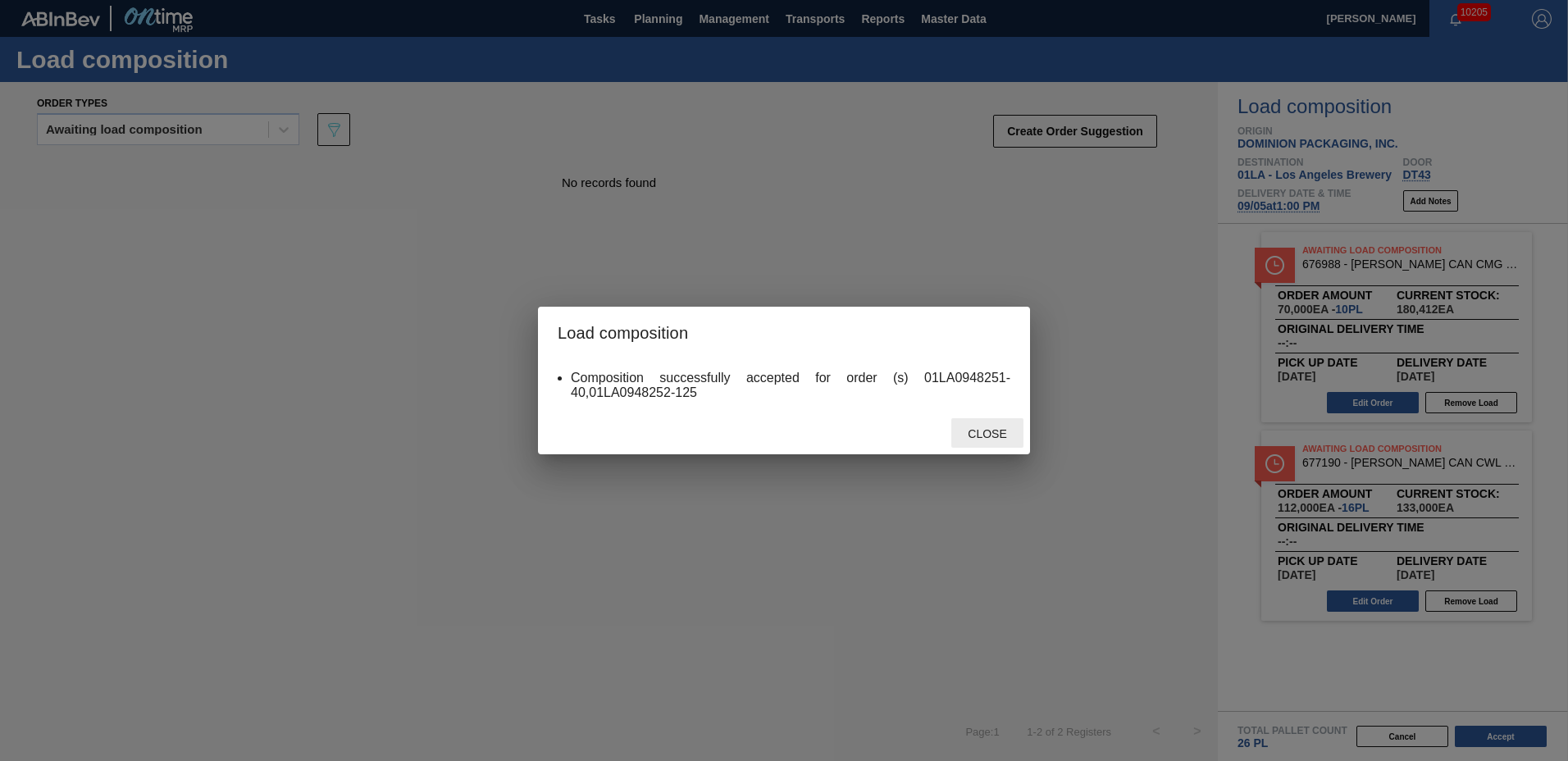
click at [1004, 431] on span "Close" at bounding box center [987, 434] width 65 height 14
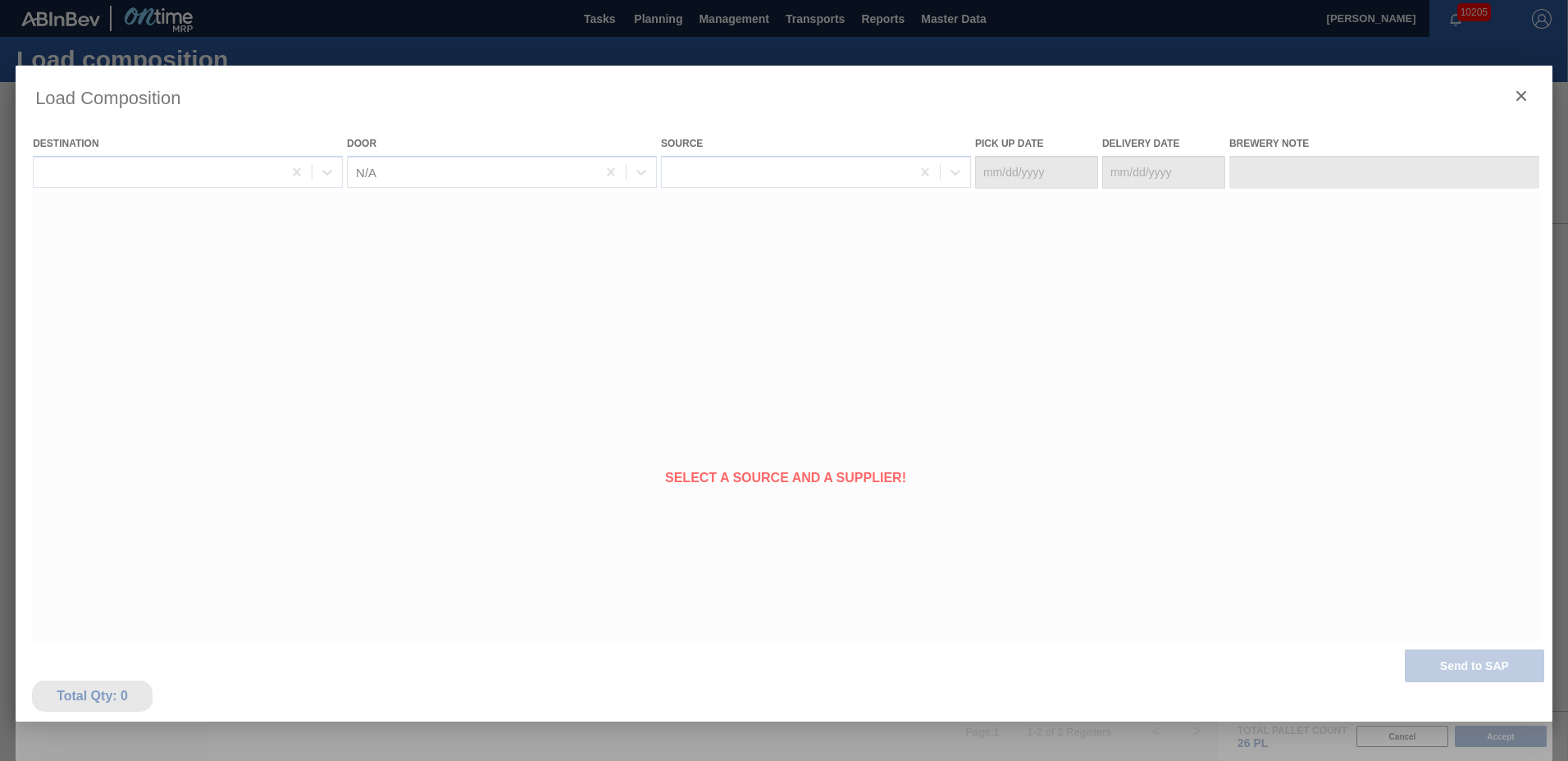
type Date "[DATE]"
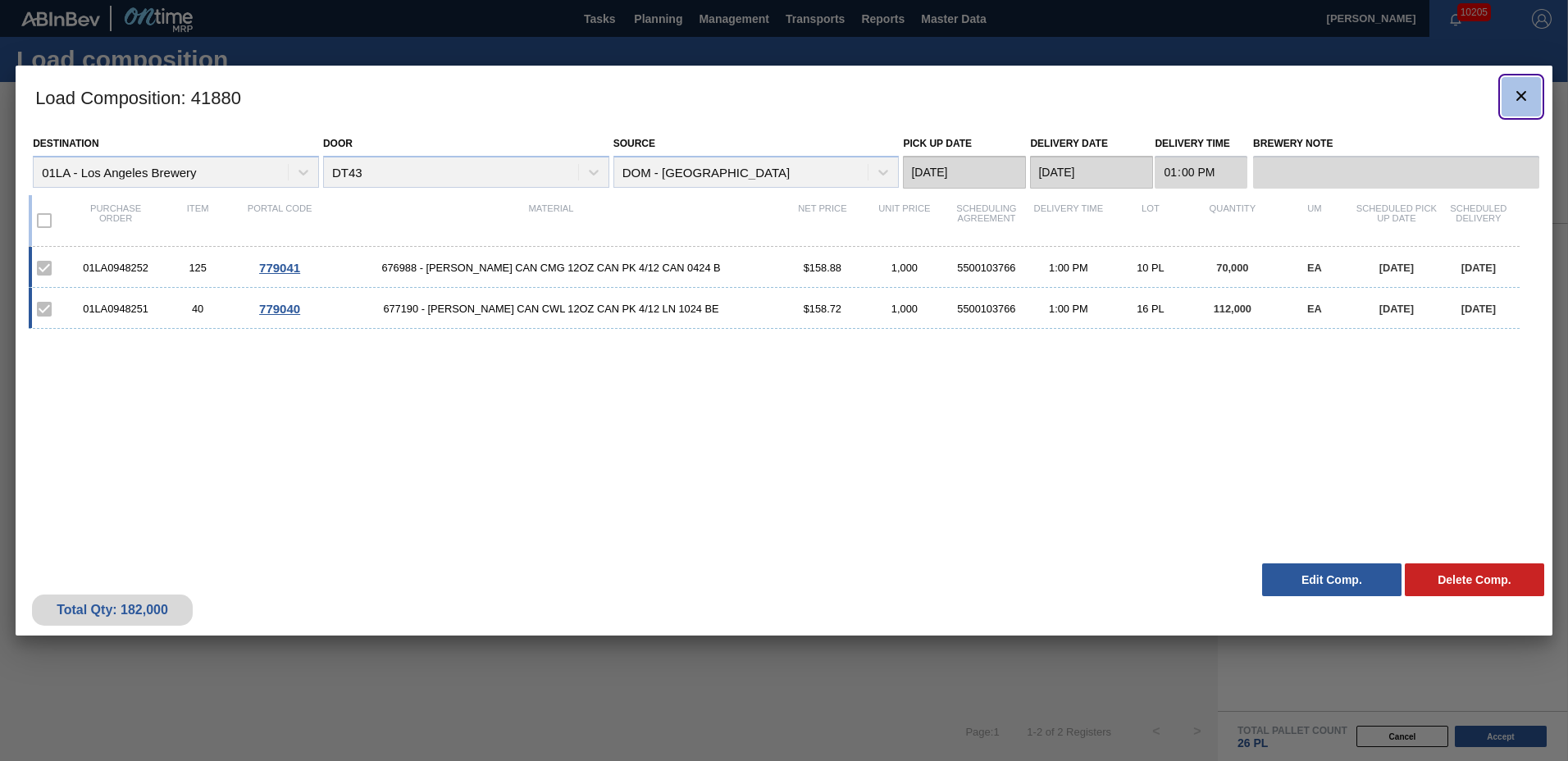
click at [1519, 97] on icon "botão de ícone" at bounding box center [1522, 96] width 19 height 19
